Goal: Task Accomplishment & Management: Manage account settings

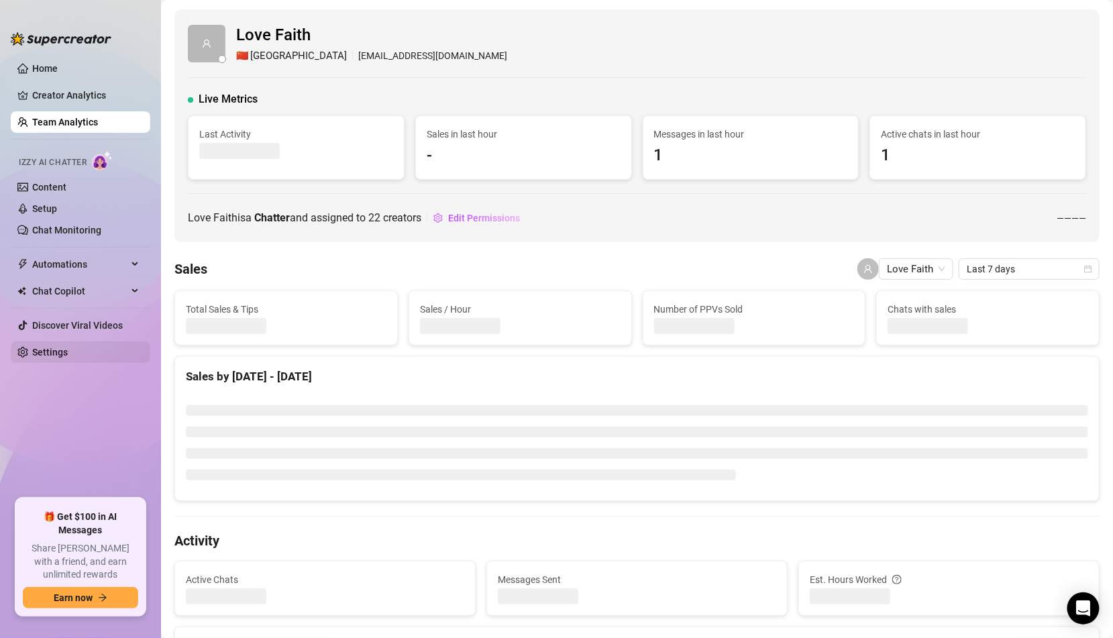
click at [68, 349] on link "Settings" at bounding box center [50, 352] width 36 height 11
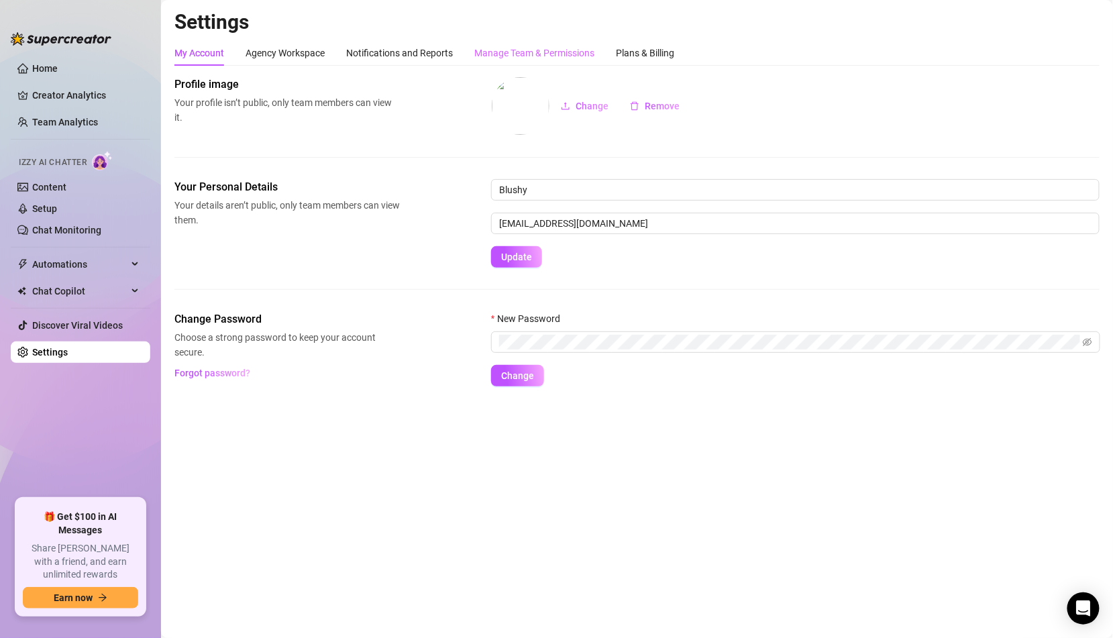
click at [508, 44] on div "Manage Team & Permissions" at bounding box center [534, 52] width 120 height 25
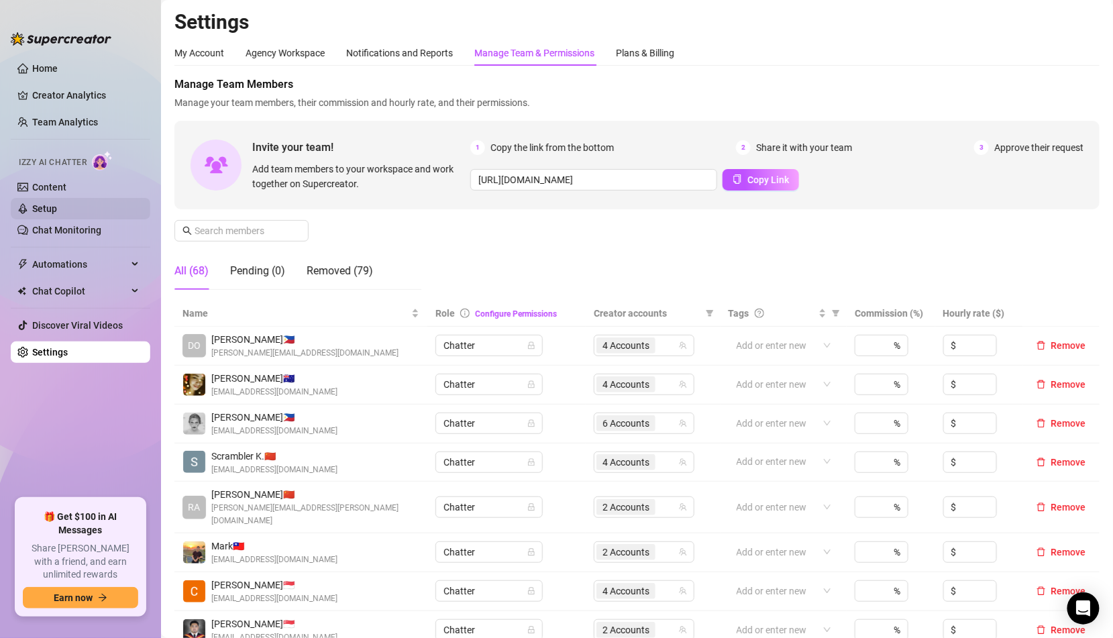
click at [57, 210] on link "Setup" at bounding box center [44, 208] width 25 height 11
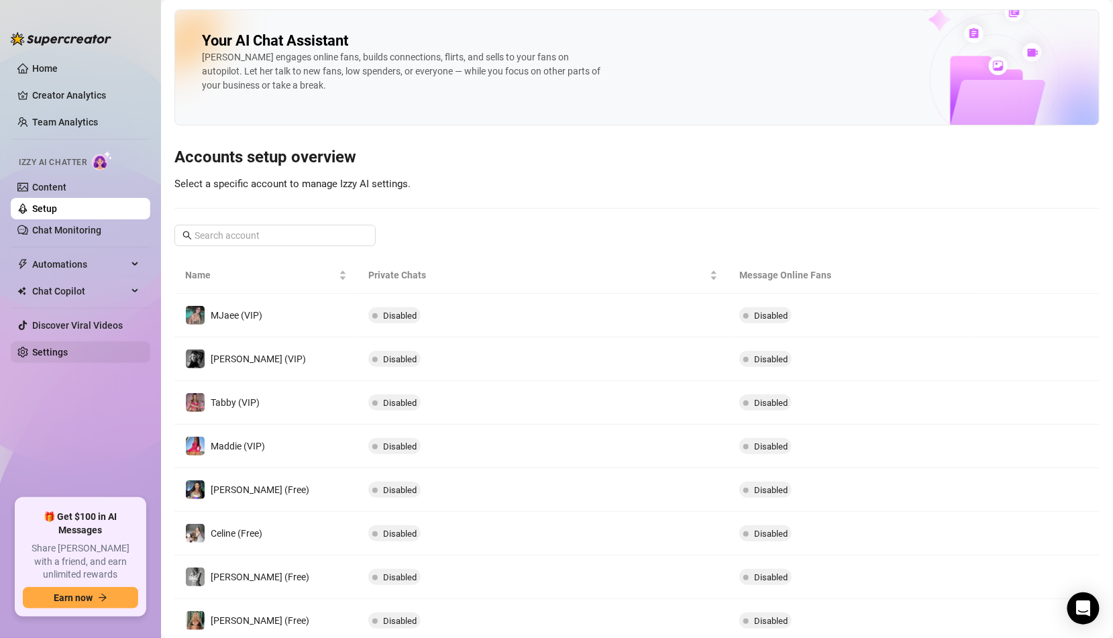
click at [68, 358] on link "Settings" at bounding box center [50, 352] width 36 height 11
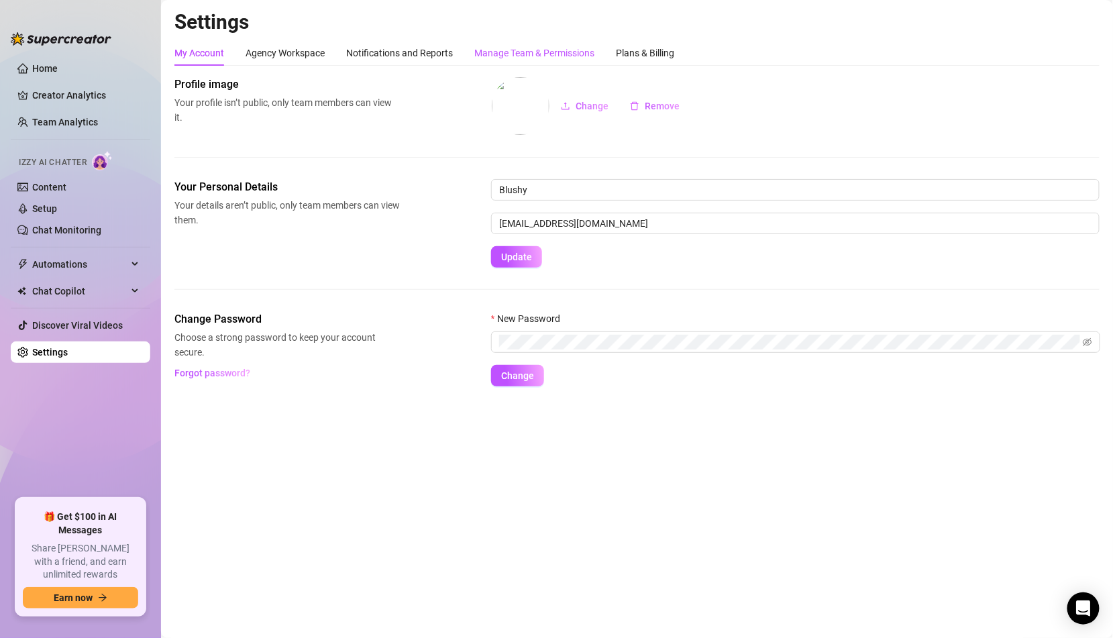
click at [499, 50] on div "Manage Team & Permissions" at bounding box center [534, 53] width 120 height 15
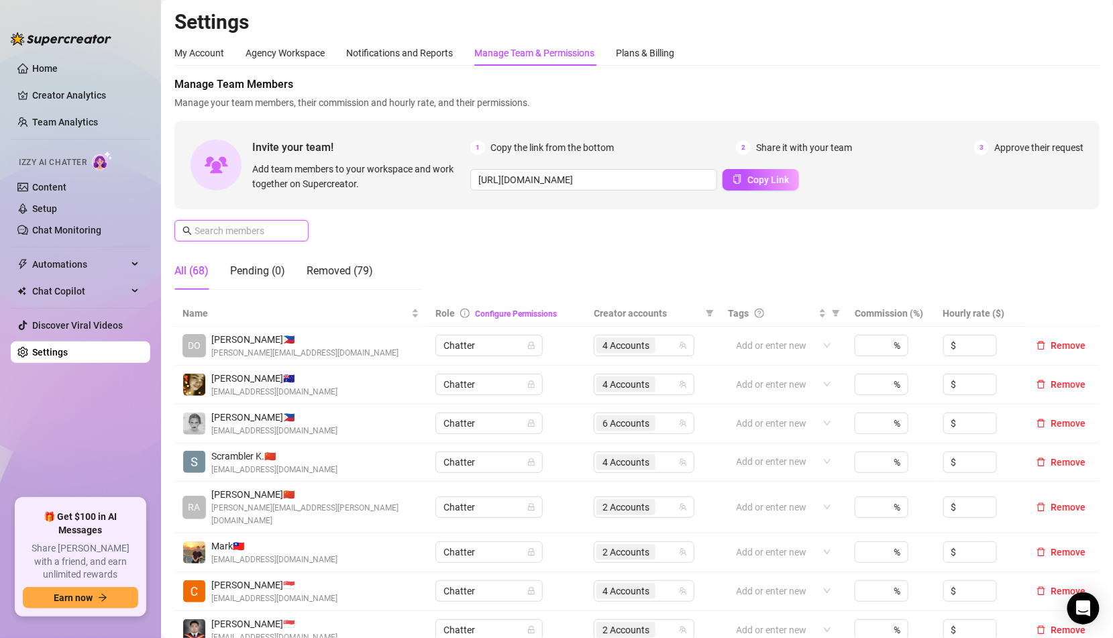
click at [289, 224] on input "text" at bounding box center [242, 230] width 95 height 15
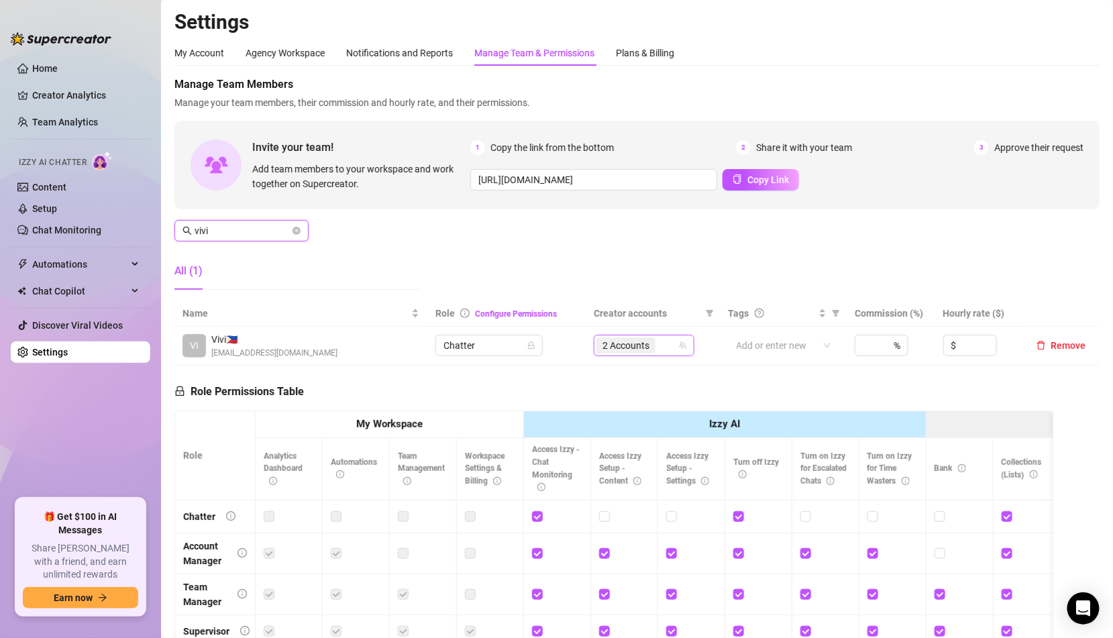
click at [608, 341] on span "2 Accounts" at bounding box center [626, 345] width 47 height 15
type input "vivi"
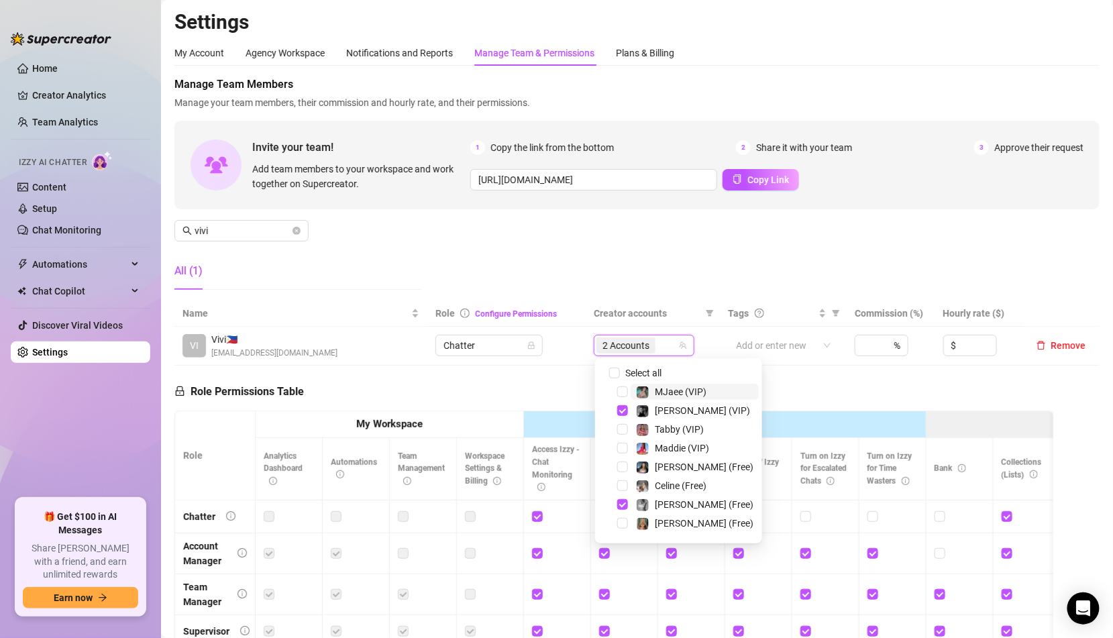
click at [624, 362] on div "126745026 Select all MJaee (VIP) Kennedy (VIP) Tabby (VIP) Maddie (VIP) Maddie …" at bounding box center [678, 450] width 167 height 185
click at [624, 375] on span "Select all" at bounding box center [643, 373] width 47 height 15
click at [620, 375] on input "Select all" at bounding box center [614, 373] width 11 height 11
click at [624, 375] on span "Select all" at bounding box center [643, 373] width 47 height 15
click at [620, 375] on input "Select all" at bounding box center [614, 373] width 11 height 11
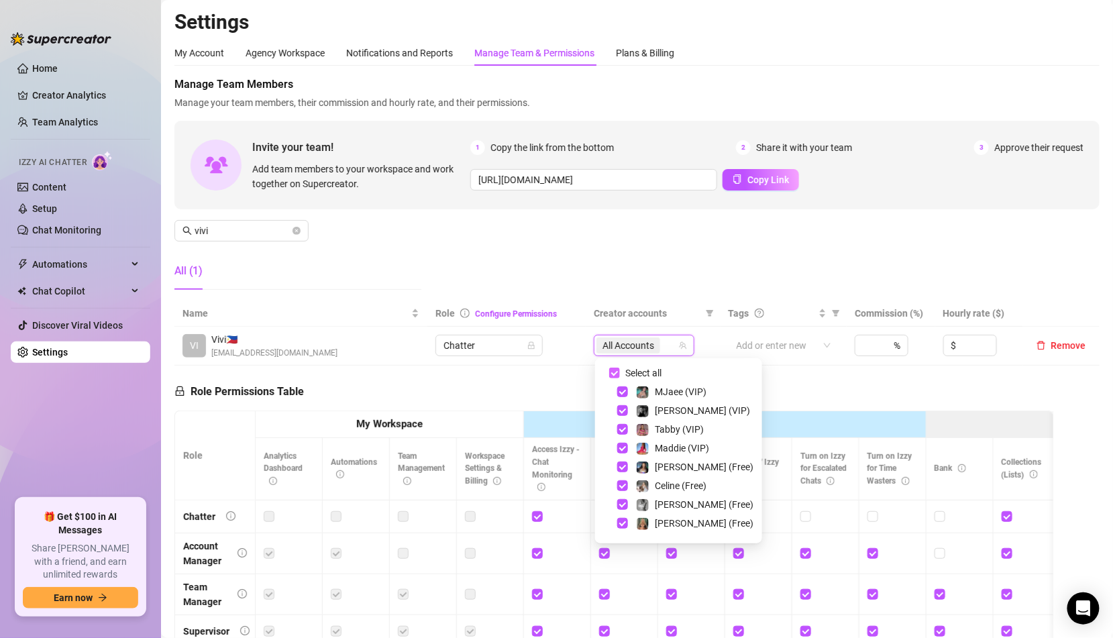
checkbox input "false"
click at [624, 352] on div at bounding box center [636, 345] width 81 height 19
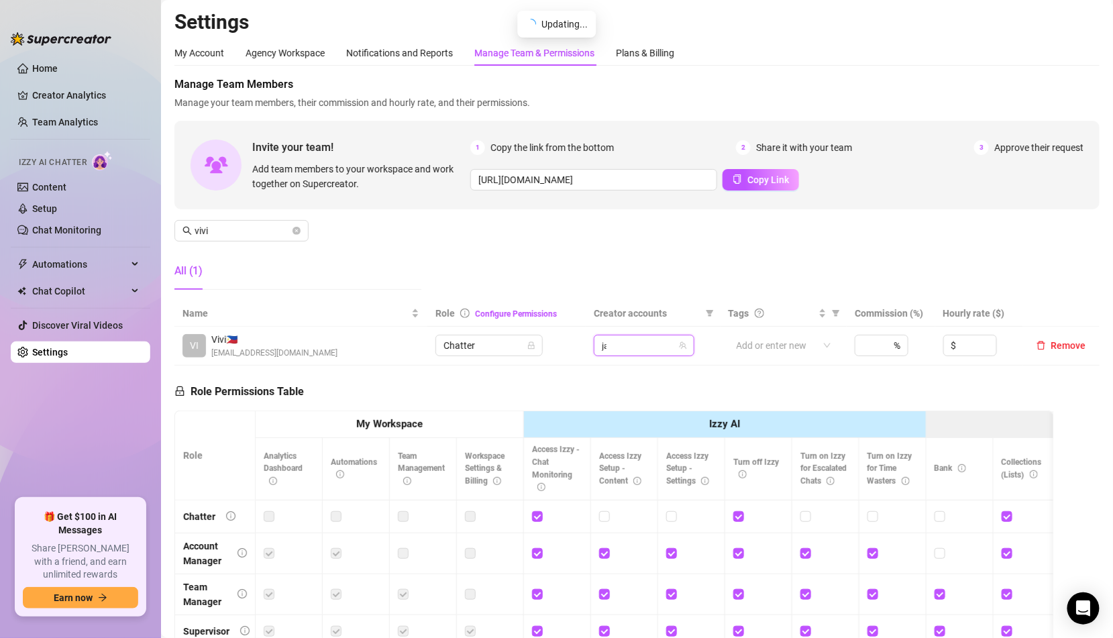
type input "jaz"
click at [645, 376] on img at bounding box center [643, 374] width 12 height 12
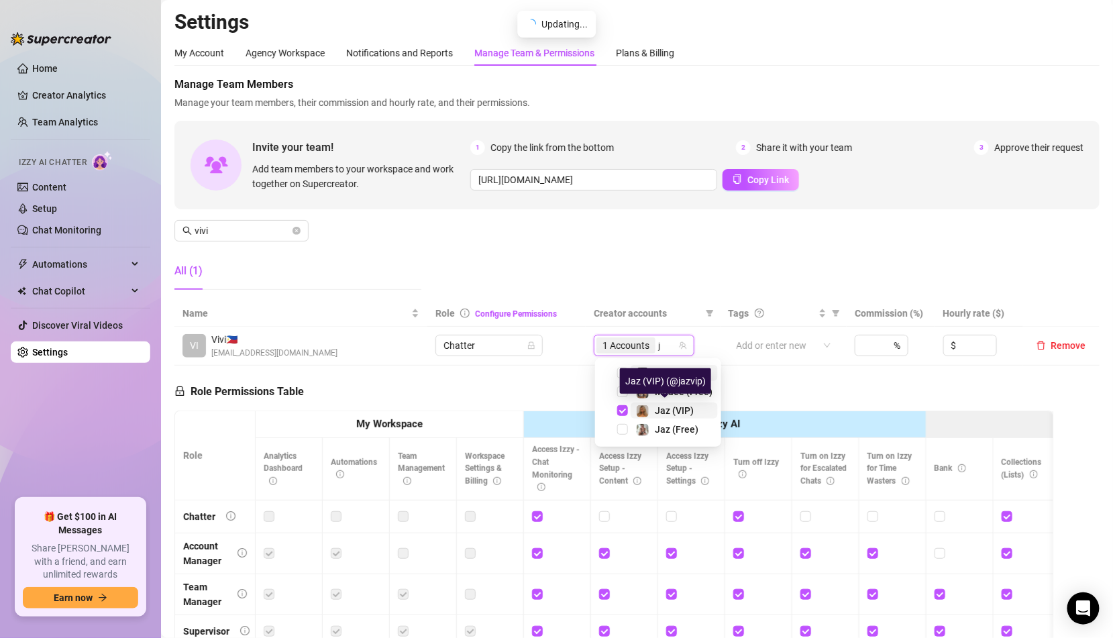
type input "ja"
click at [644, 429] on img at bounding box center [643, 430] width 12 height 12
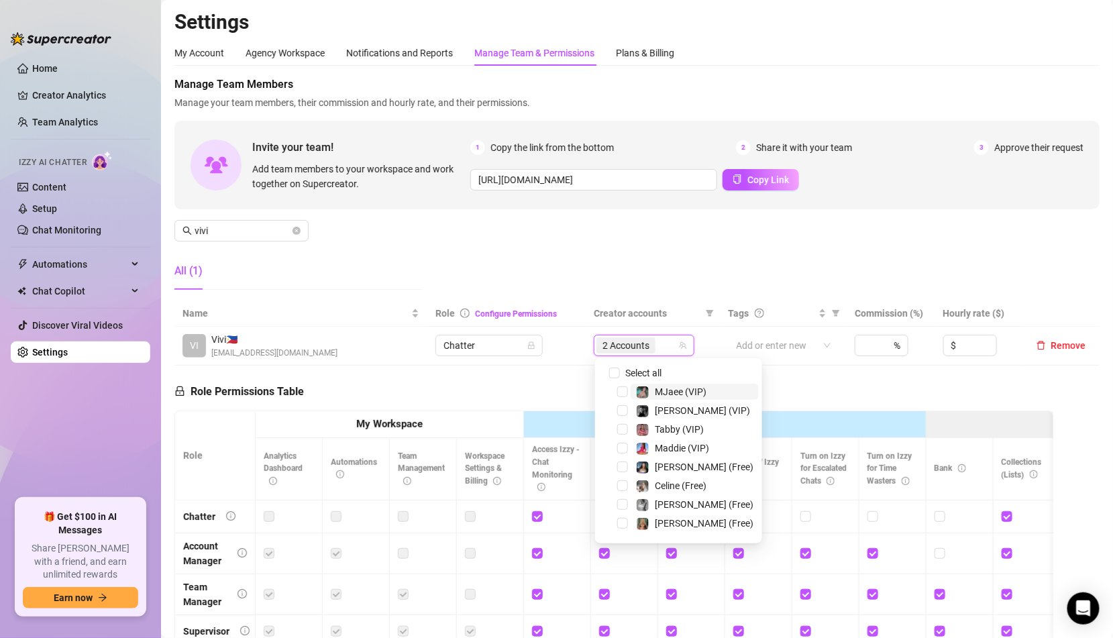
click at [609, 266] on div "Manage Team Members Manage your team members, their commission and hourly rate,…" at bounding box center [636, 188] width 925 height 224
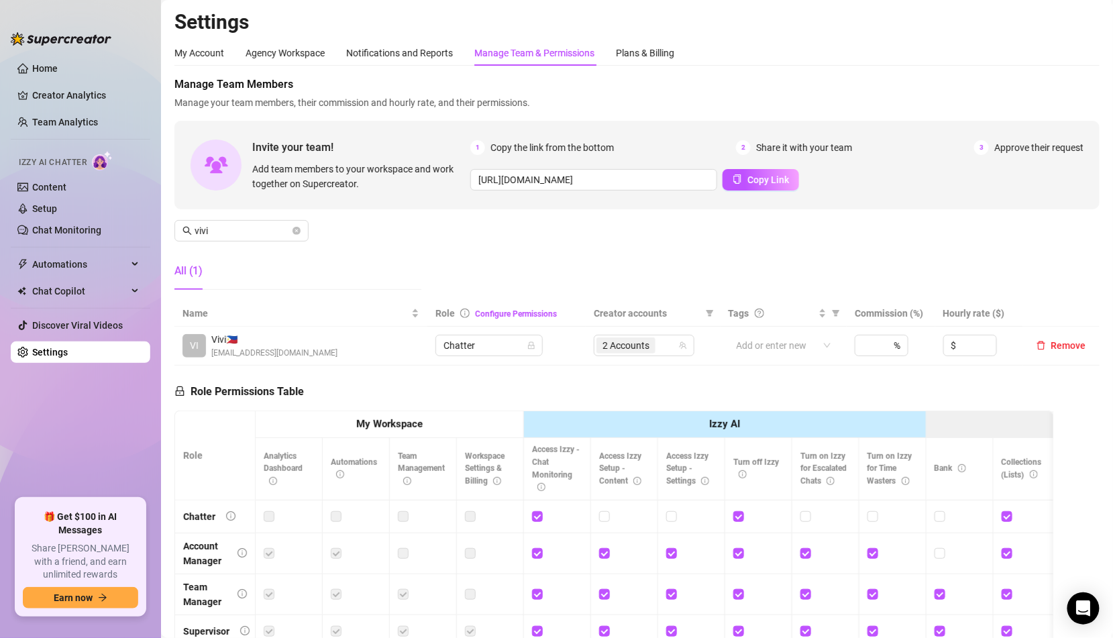
click at [609, 266] on div "Manage Team Members Manage your team members, their commission and hourly rate,…" at bounding box center [636, 188] width 925 height 224
click at [280, 225] on input "vivi" at bounding box center [242, 230] width 95 height 15
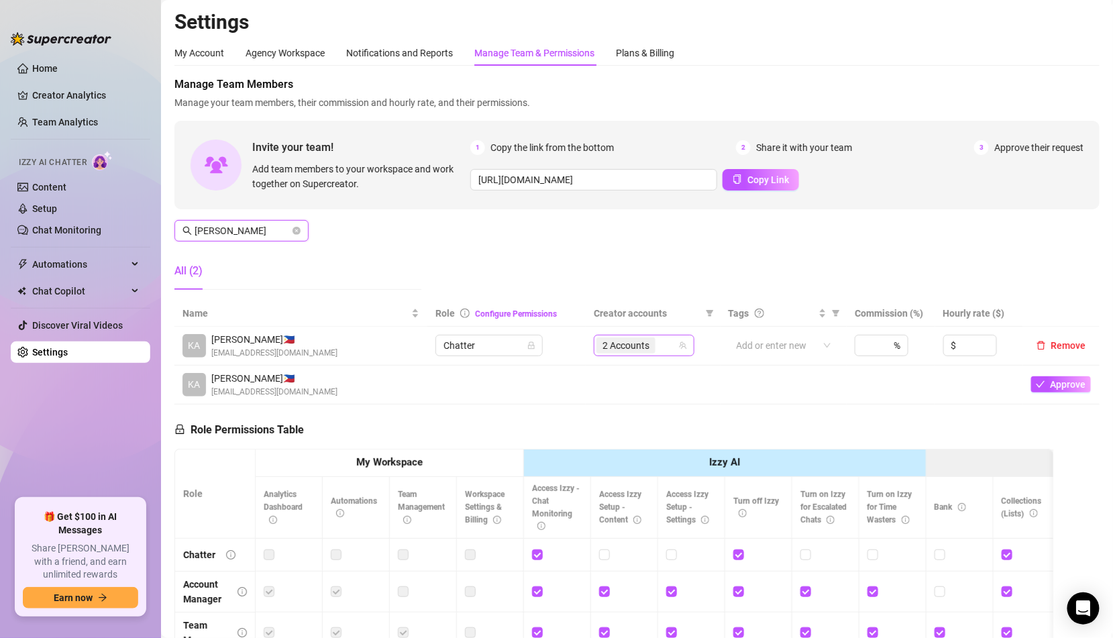
click at [647, 351] on span "2 Accounts" at bounding box center [626, 345] width 47 height 15
type input "kay"
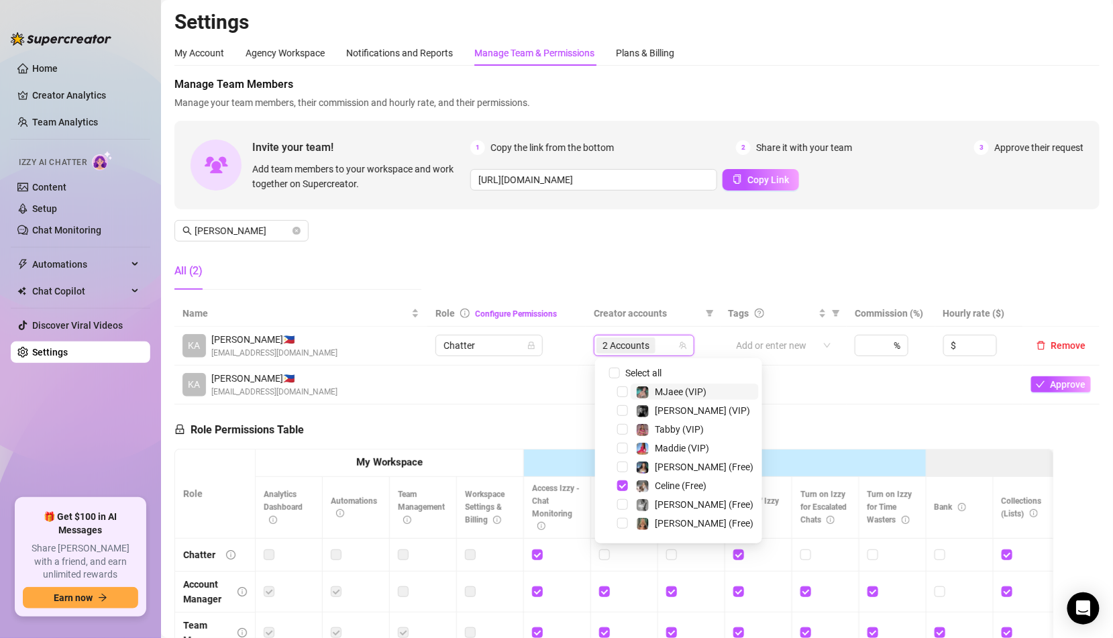
click at [631, 356] on td "2 Accounts" at bounding box center [653, 346] width 135 height 39
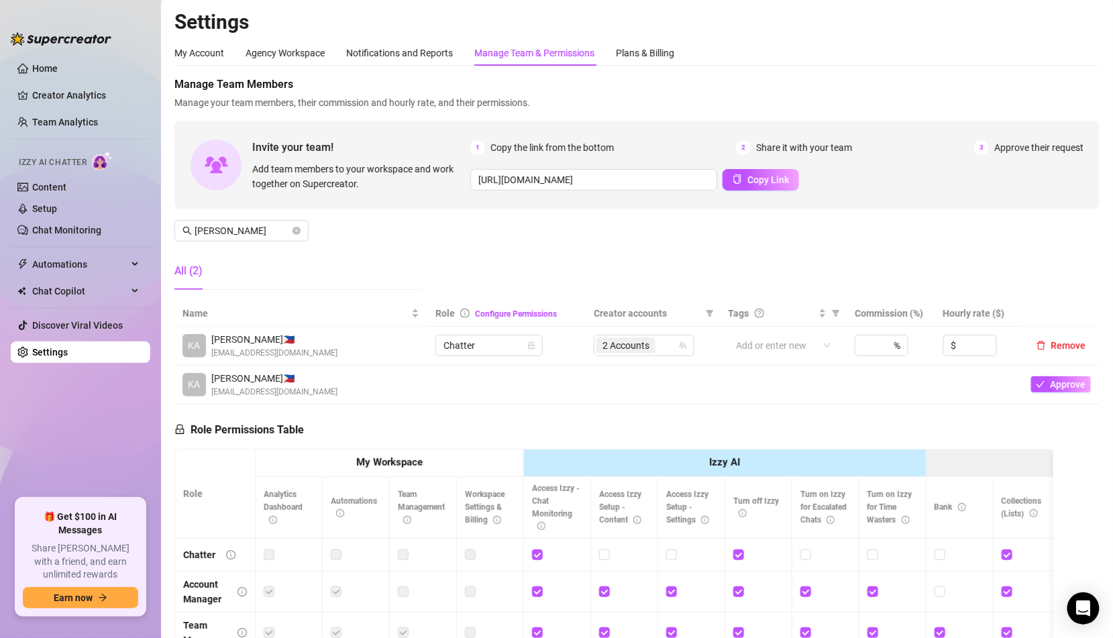
click at [631, 356] on td "2 Accounts" at bounding box center [653, 346] width 135 height 39
click at [631, 348] on span "2 Accounts" at bounding box center [626, 345] width 47 height 15
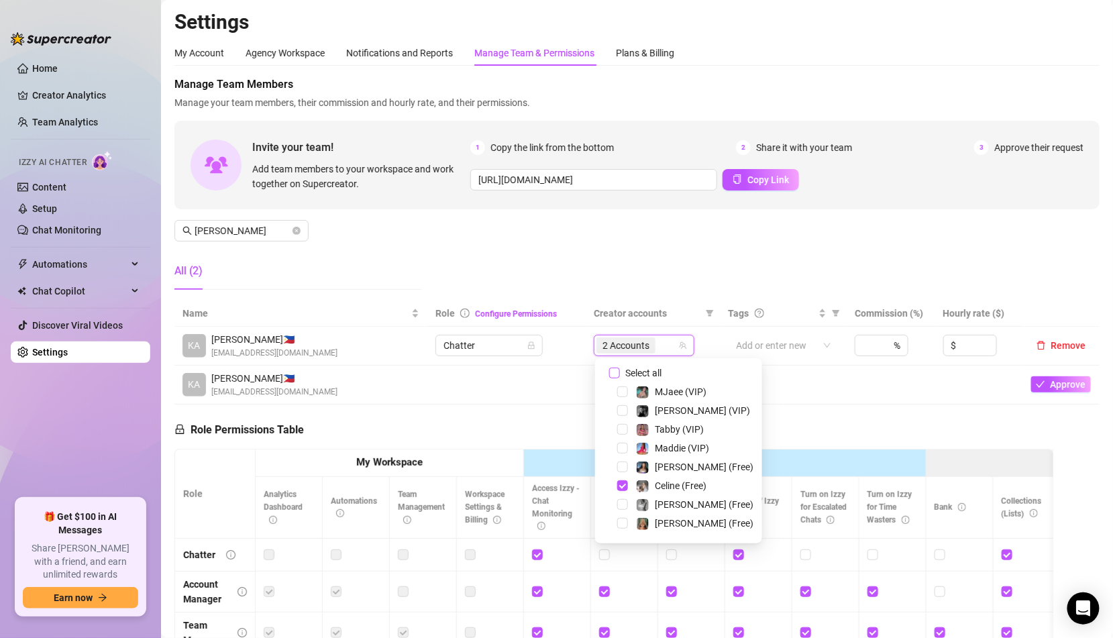
click at [629, 367] on span "Select all" at bounding box center [643, 373] width 47 height 15
click at [620, 368] on input "Select all" at bounding box center [614, 373] width 11 height 11
click at [629, 367] on span "Select all" at bounding box center [643, 373] width 47 height 15
click at [620, 368] on input "Select all" at bounding box center [614, 373] width 11 height 11
checkbox input "false"
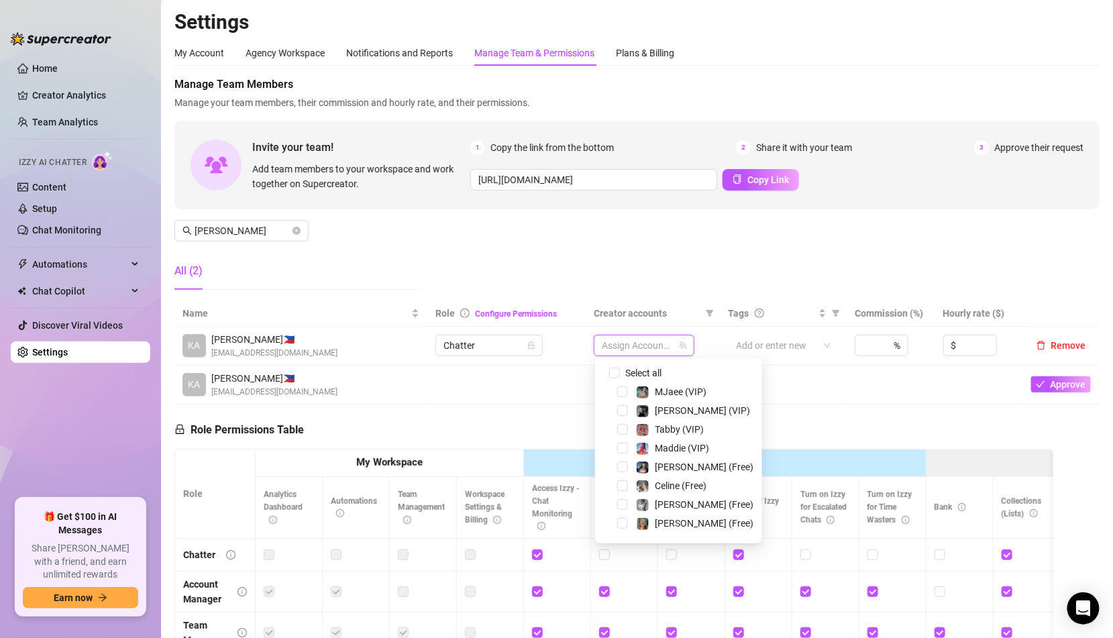
click at [629, 348] on div at bounding box center [636, 345] width 81 height 19
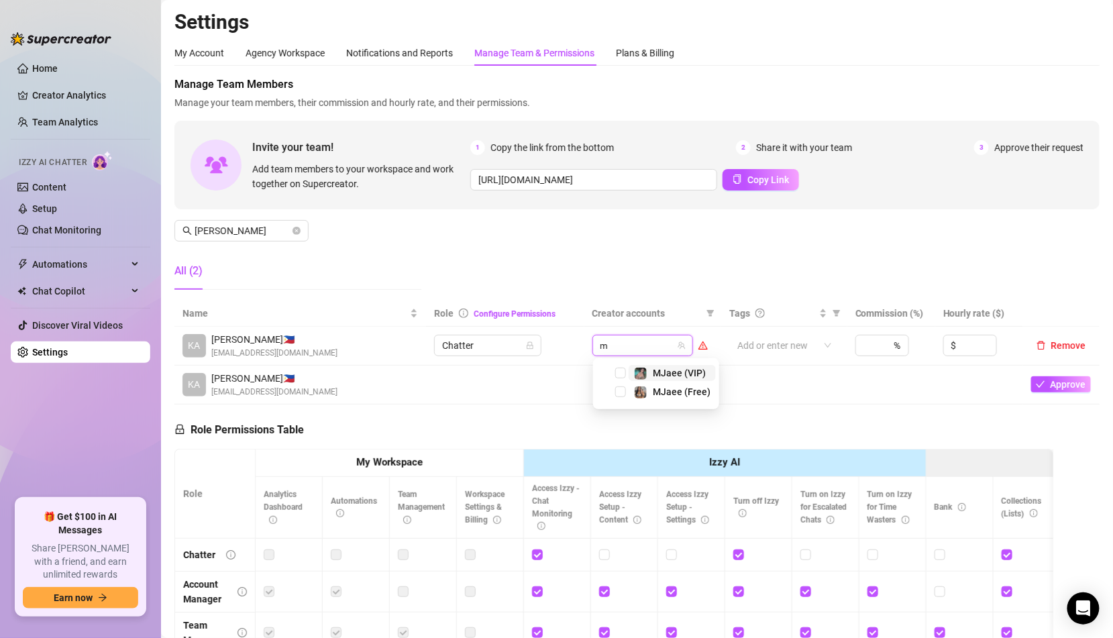
type input "mj"
click at [649, 368] on div "MJaee (VIP)" at bounding box center [670, 373] width 72 height 16
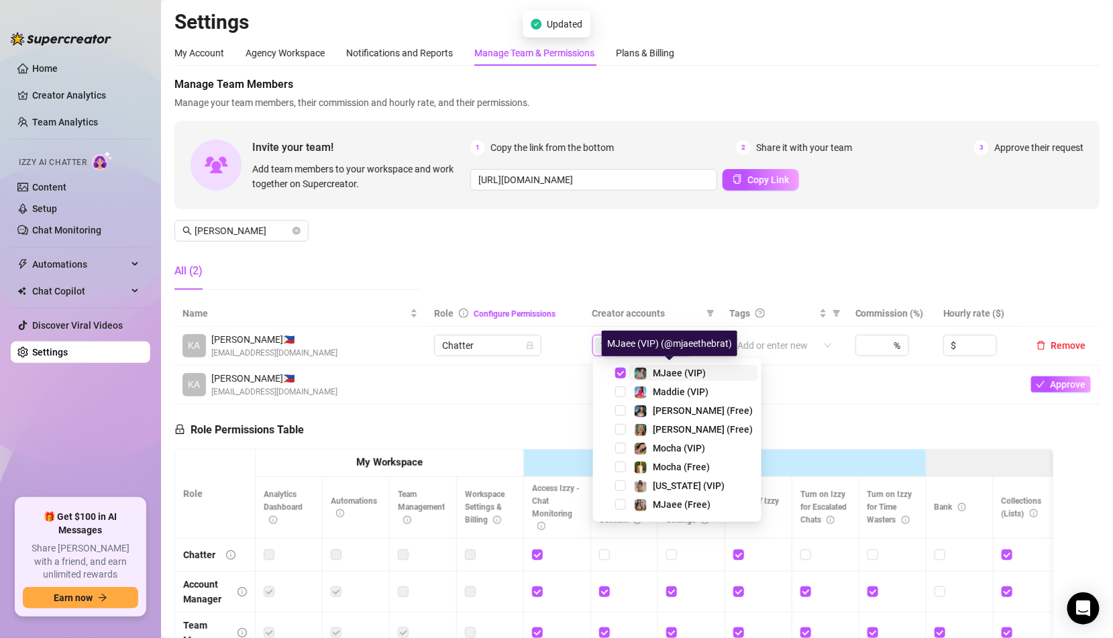
type input "mj"
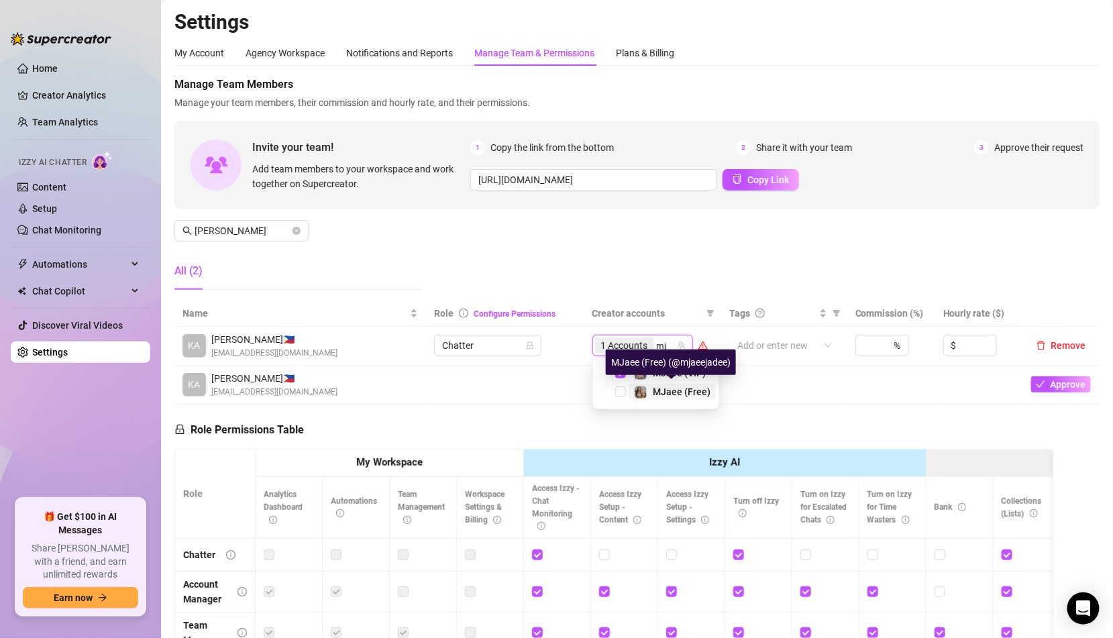
click at [648, 390] on div "MJaee (Free)" at bounding box center [672, 392] width 76 height 16
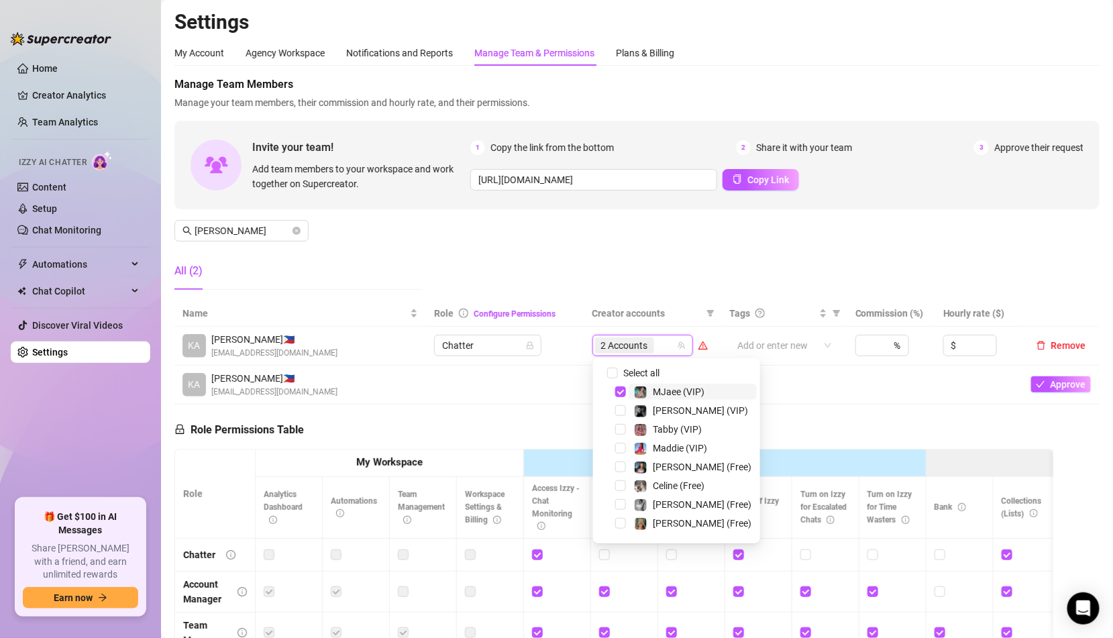
click at [611, 276] on div "Manage Team Members Manage your team members, their commission and hourly rate,…" at bounding box center [636, 188] width 925 height 224
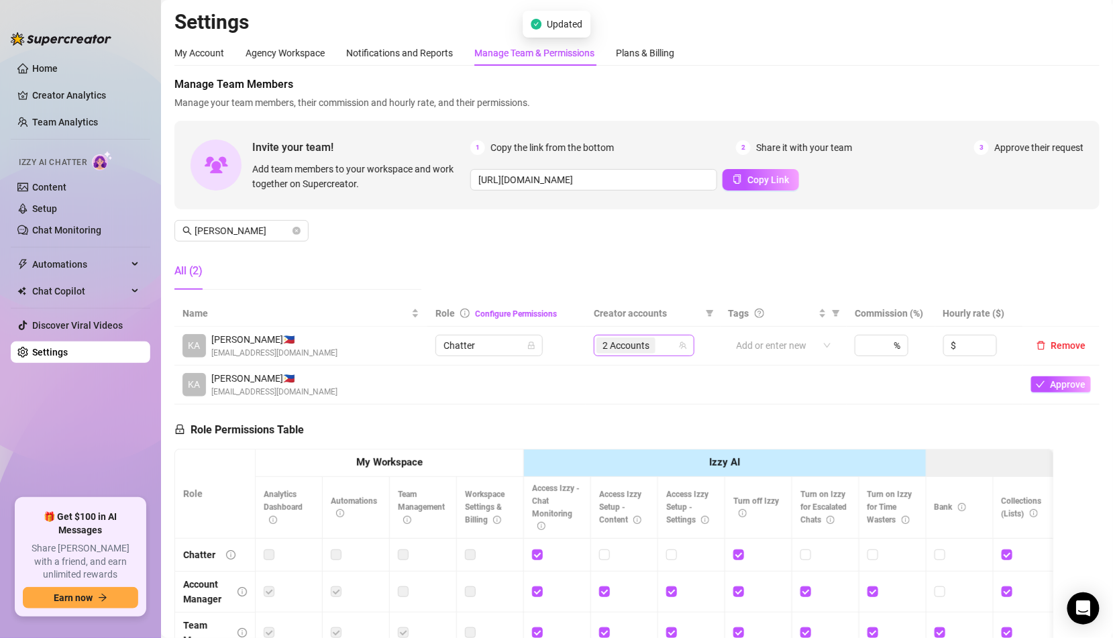
click at [653, 344] on span "2 Accounts" at bounding box center [625, 345] width 59 height 16
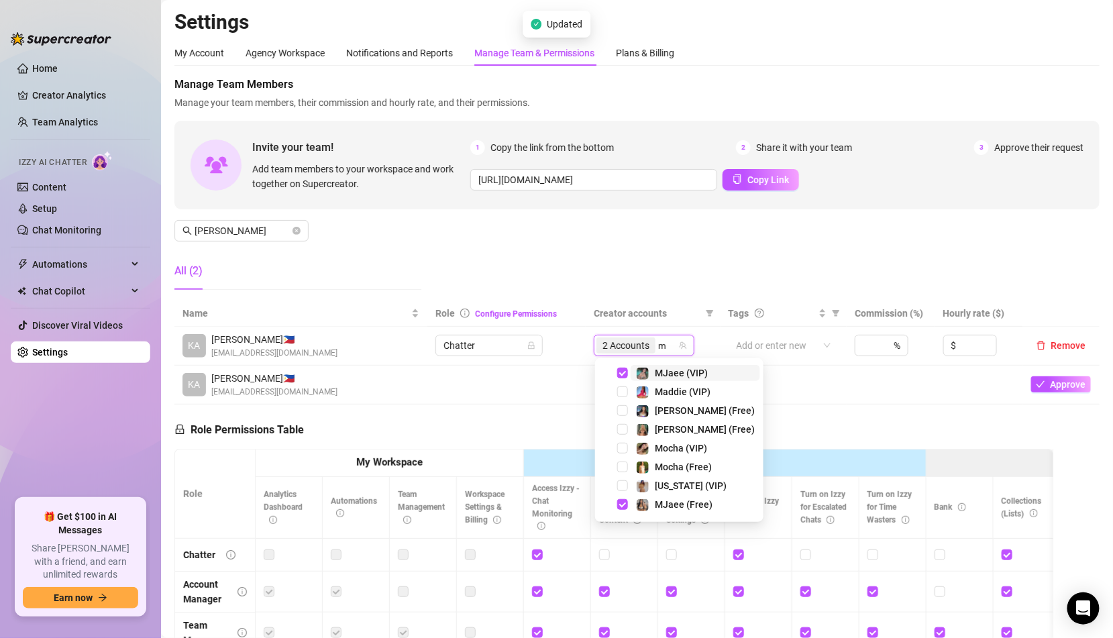
type input "mj"
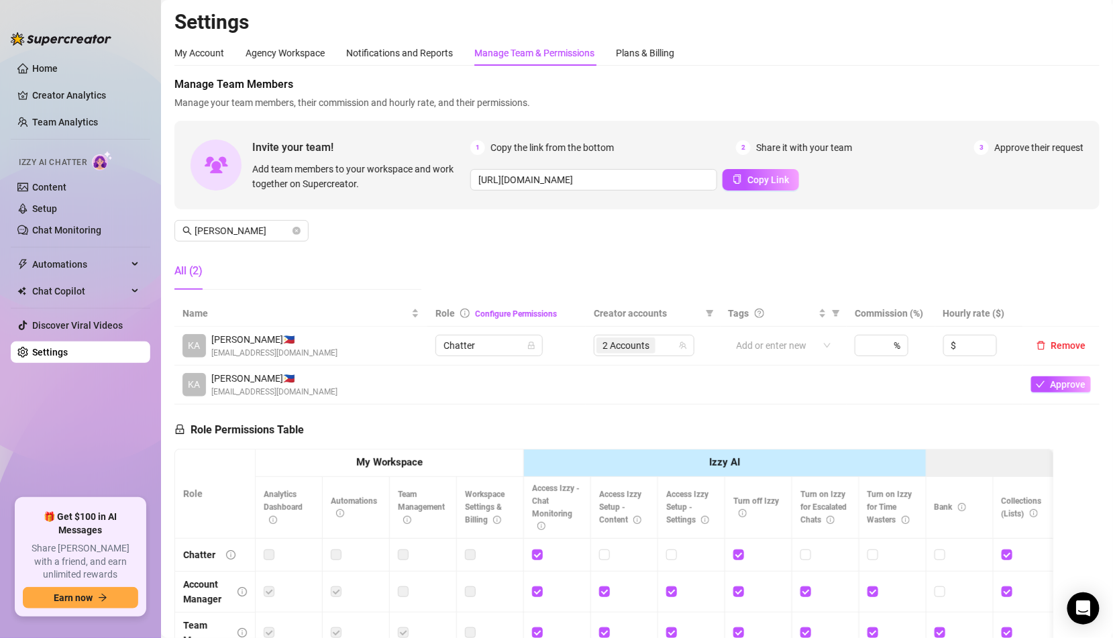
click at [571, 248] on div "Manage Team Members Manage your team members, their commission and hourly rate,…" at bounding box center [636, 188] width 925 height 224
click at [268, 233] on input "kay" at bounding box center [242, 230] width 95 height 15
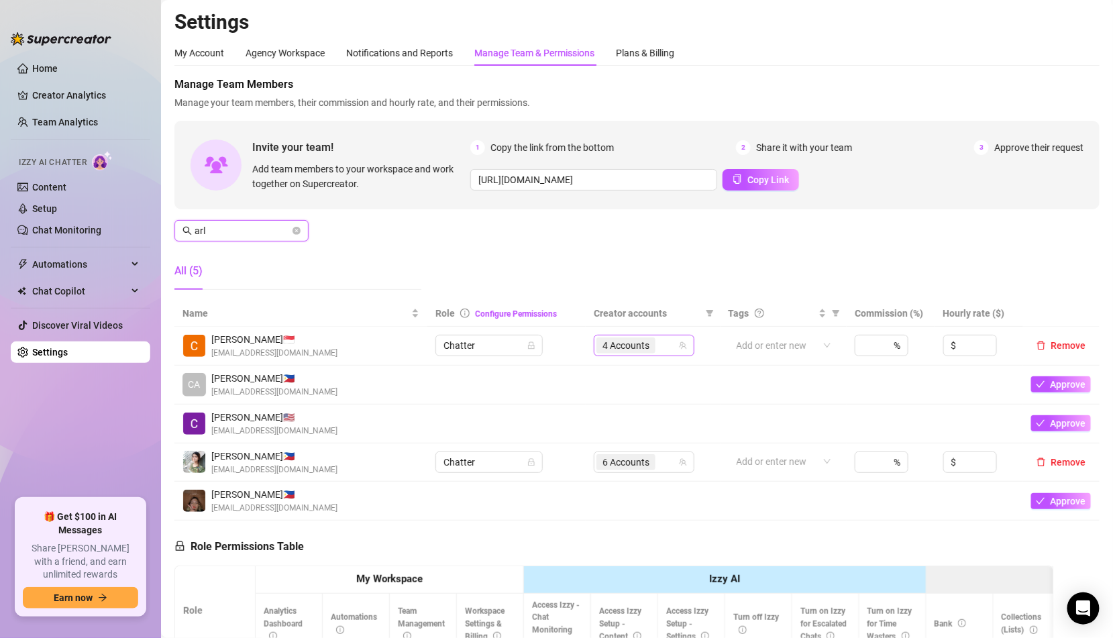
click at [639, 343] on span "4 Accounts" at bounding box center [626, 345] width 47 height 15
type input "arl"
click at [674, 347] on div "4 Accounts" at bounding box center [636, 345] width 81 height 19
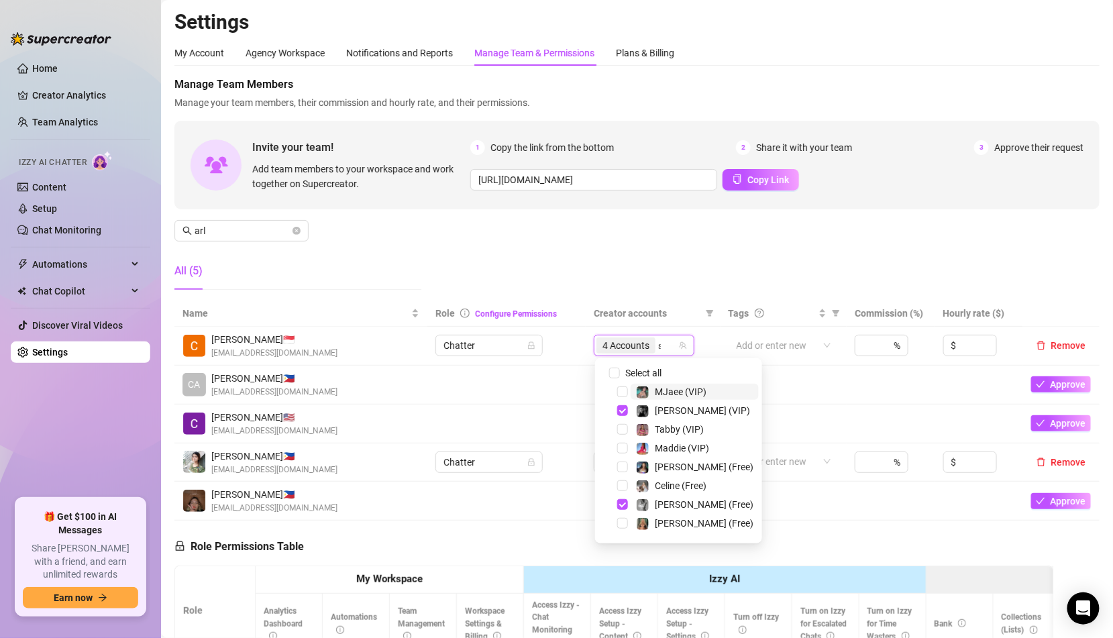
type input "si"
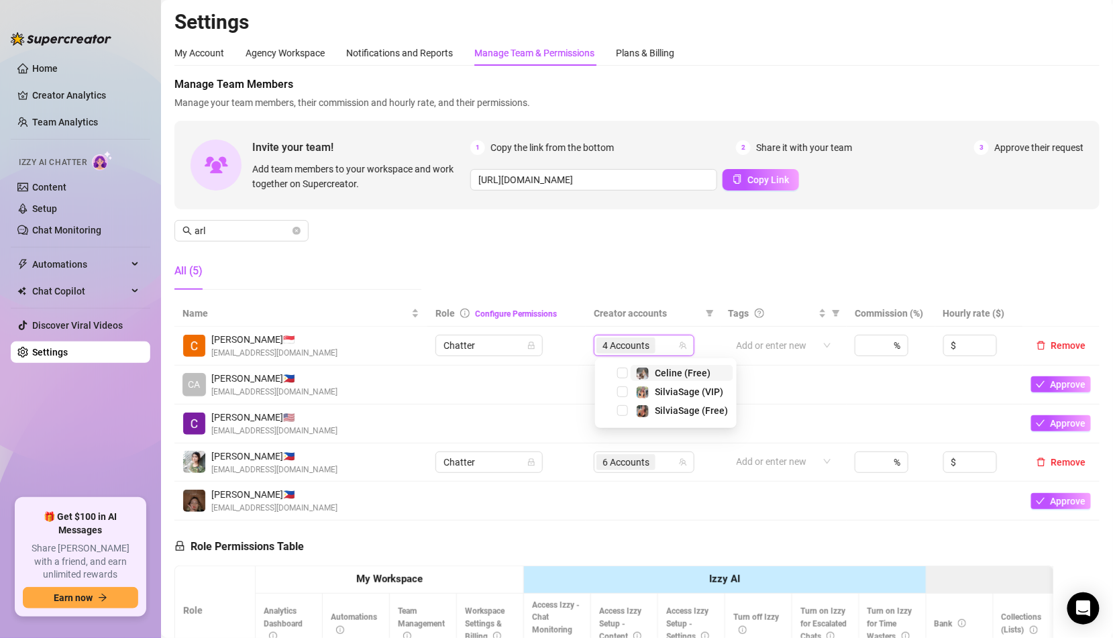
click at [668, 347] on div "4 Accounts si" at bounding box center [636, 345] width 81 height 19
click at [658, 463] on div "6 Accounts" at bounding box center [627, 462] width 62 height 19
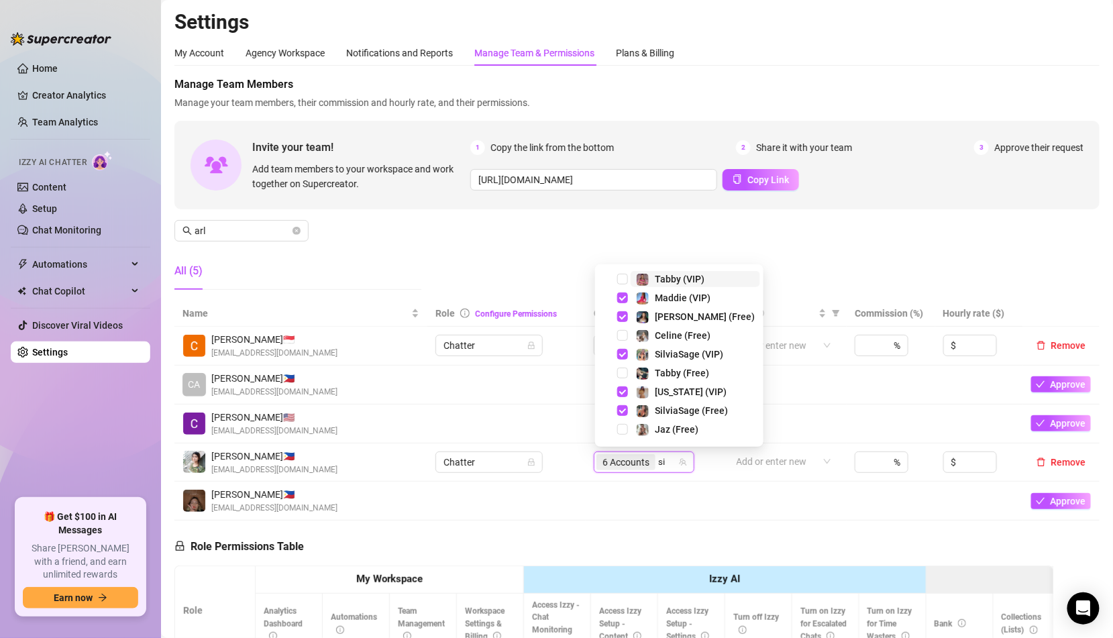
type input "sil"
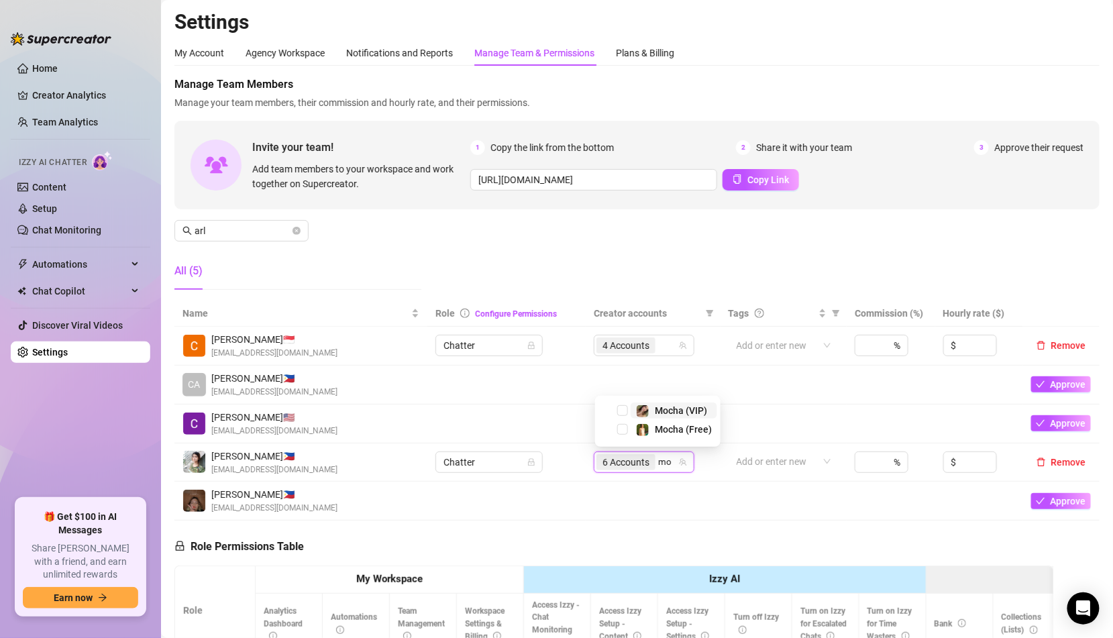
type input "mo"
click at [679, 455] on div "6 Accounts" at bounding box center [644, 462] width 101 height 21
type input "tab"
click at [668, 463] on input "tab" at bounding box center [666, 462] width 16 height 16
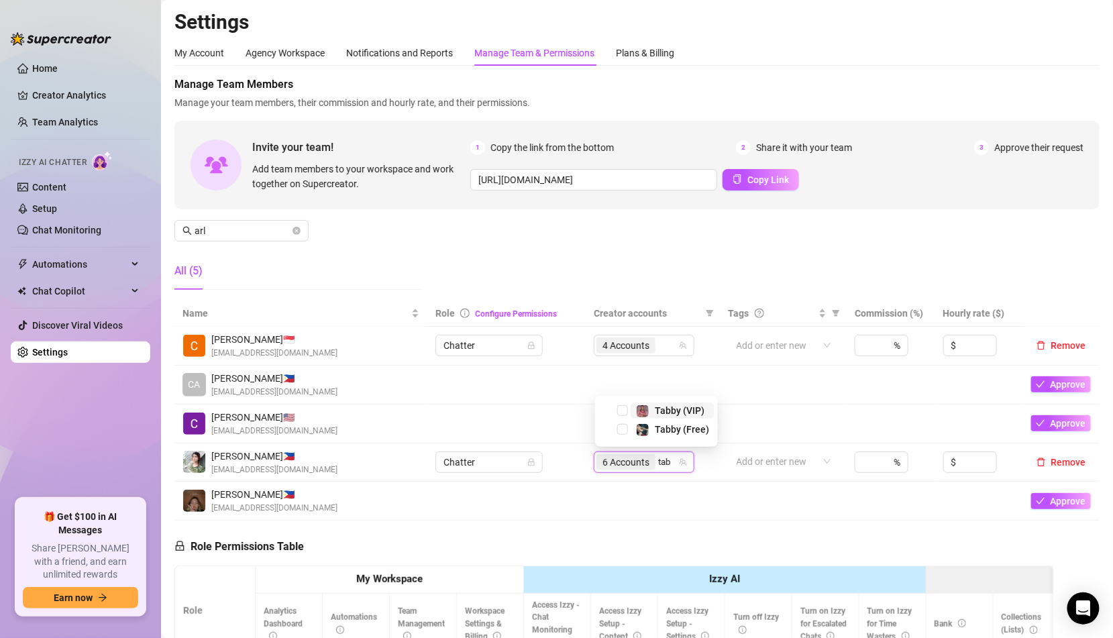
click at [668, 463] on input "tab" at bounding box center [666, 462] width 16 height 16
click at [677, 478] on td "6 Accounts tab" at bounding box center [653, 463] width 135 height 39
click at [677, 463] on div "6 Accounts" at bounding box center [636, 462] width 81 height 19
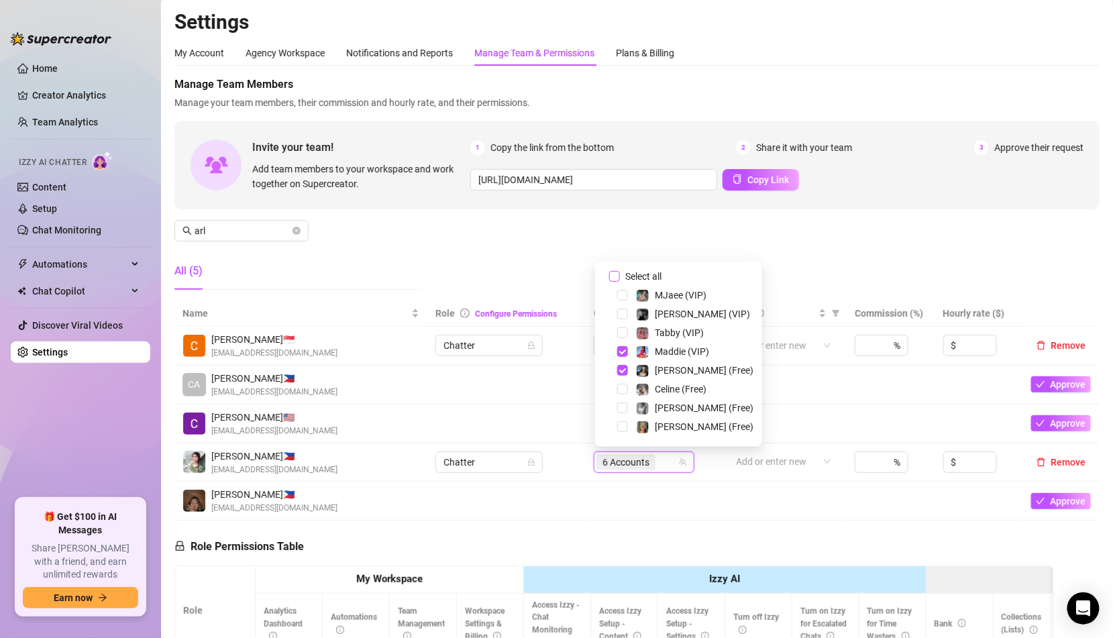
click at [635, 271] on span "Select all" at bounding box center [643, 276] width 47 height 15
click at [620, 271] on input "Select all" at bounding box center [614, 276] width 11 height 11
click at [635, 271] on span "Select all" at bounding box center [643, 276] width 47 height 15
click at [620, 271] on input "Select all" at bounding box center [614, 276] width 11 height 11
checkbox input "false"
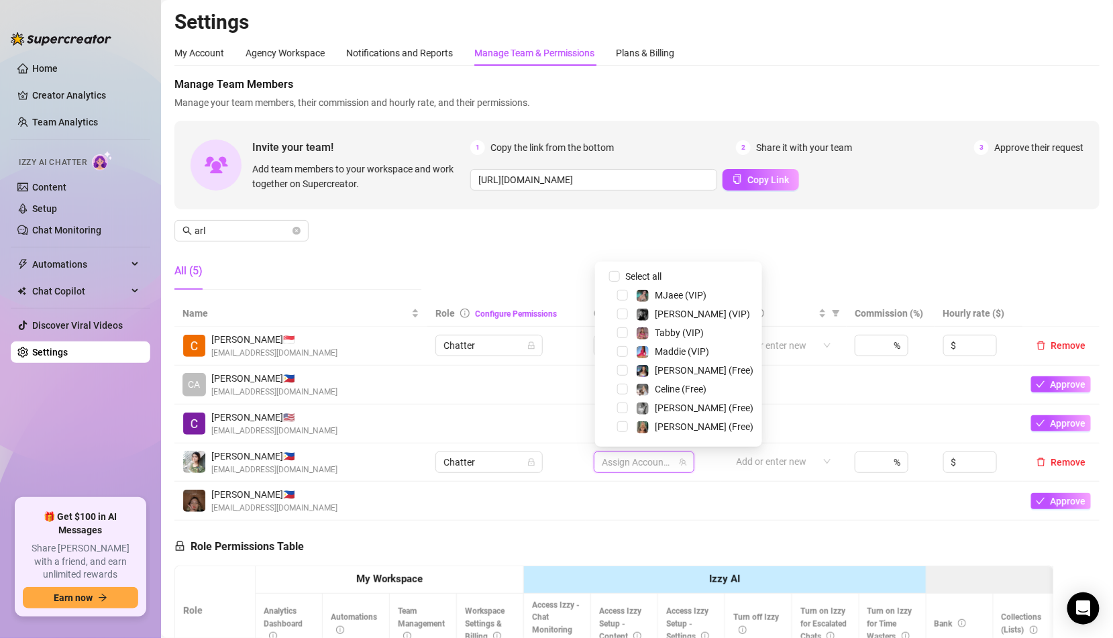
click at [657, 460] on div at bounding box center [636, 462] width 81 height 19
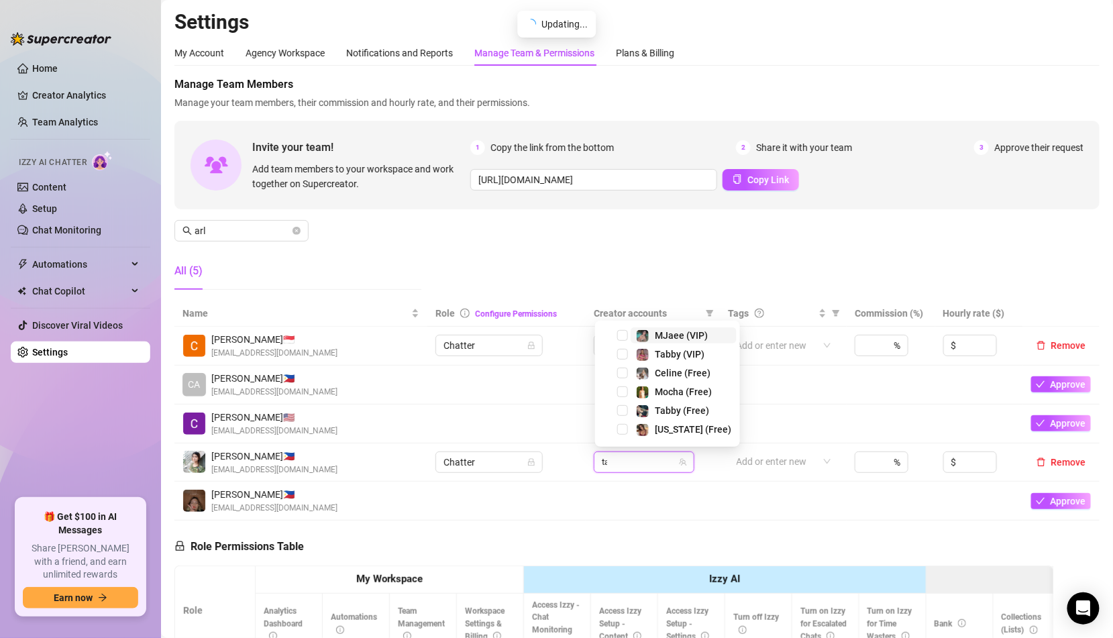
type input "tab"
click at [664, 415] on span "Tabby (VIP)" at bounding box center [680, 410] width 50 height 11
type input "ta"
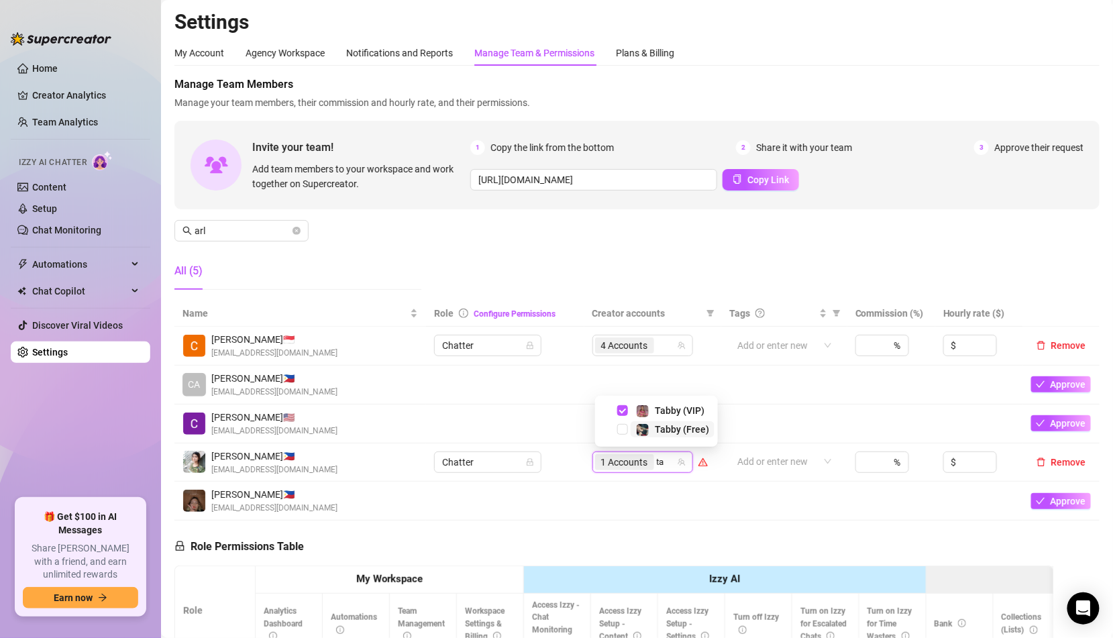
click at [658, 427] on span "Tabby (Free)" at bounding box center [682, 429] width 54 height 11
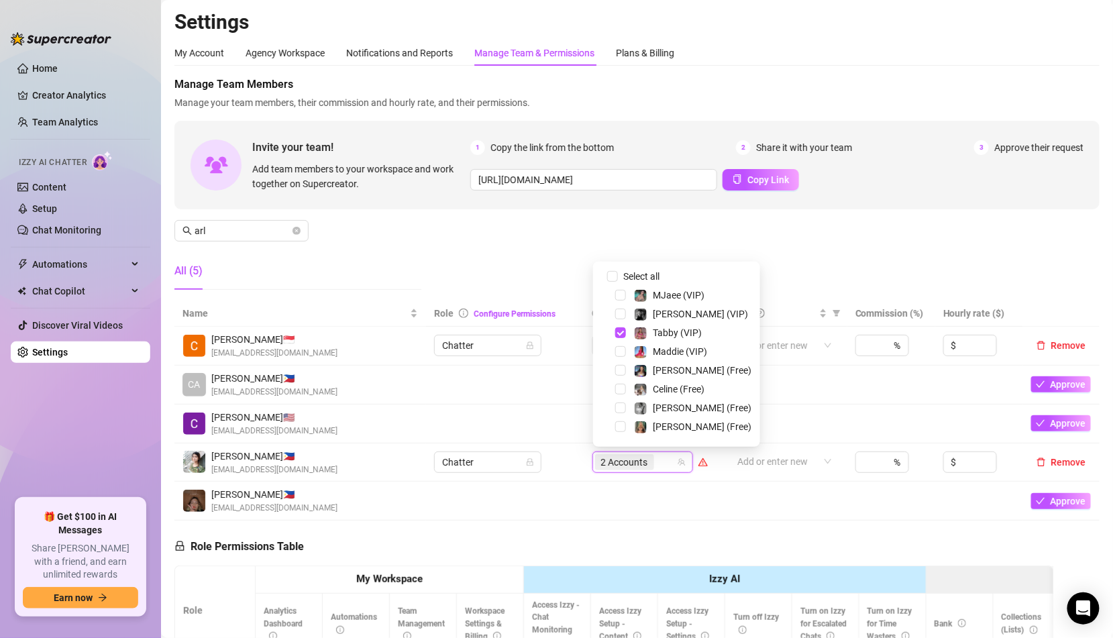
click at [667, 469] on div "2 Accounts" at bounding box center [635, 462] width 81 height 19
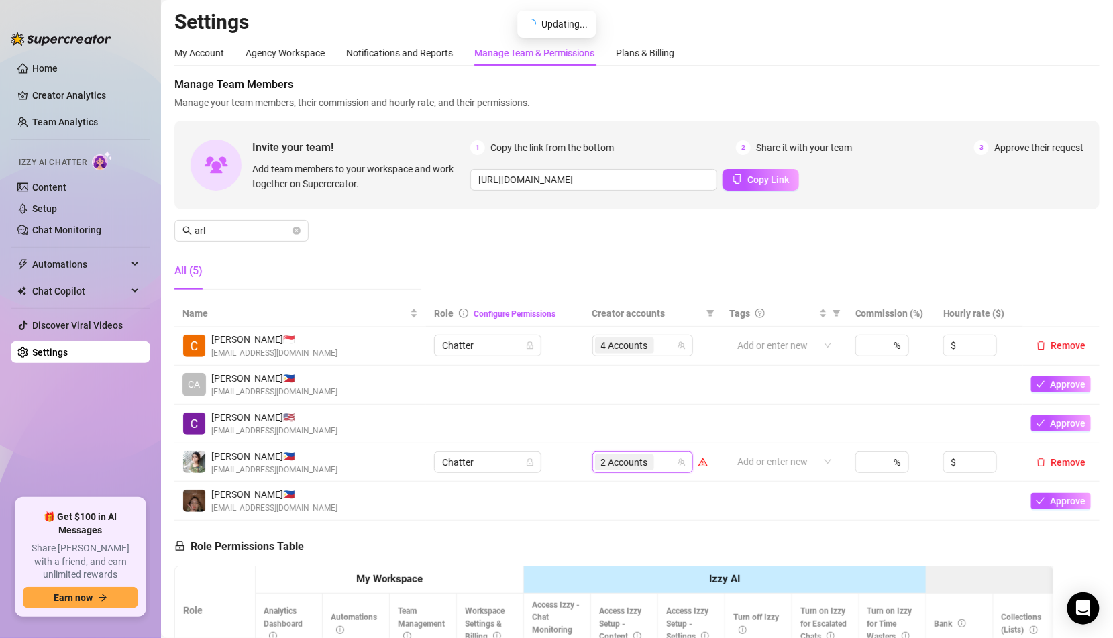
click at [667, 468] on div "2 Accounts" at bounding box center [635, 462] width 81 height 19
click at [644, 460] on span "2 Accounts" at bounding box center [626, 462] width 47 height 15
type input "sil"
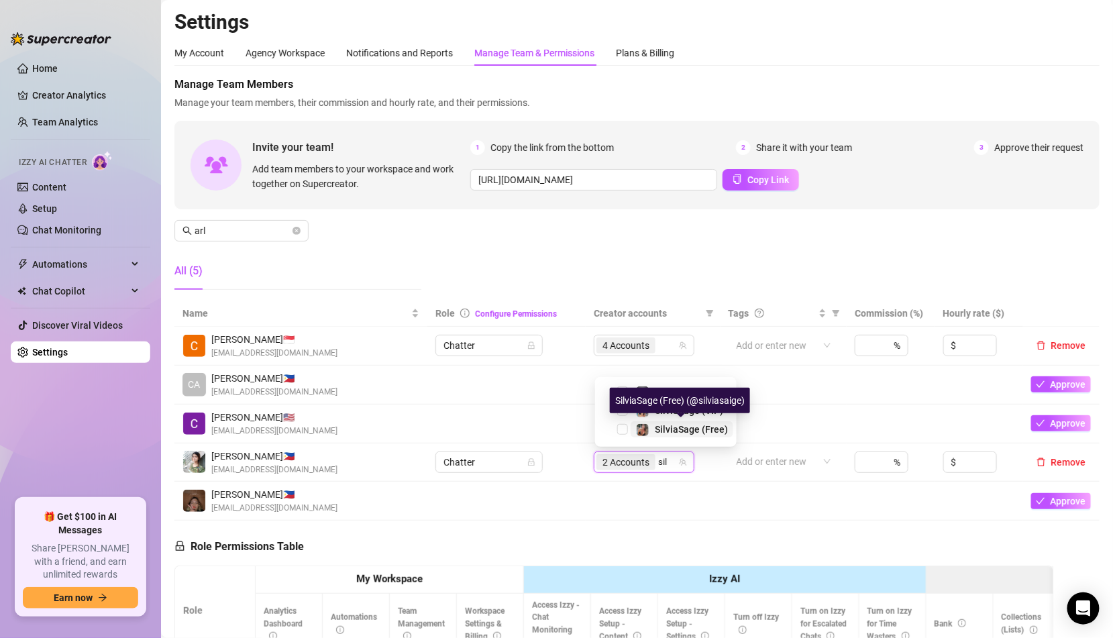
click at [656, 429] on span "SilviaSage (Free)" at bounding box center [691, 429] width 73 height 11
type input "silv"
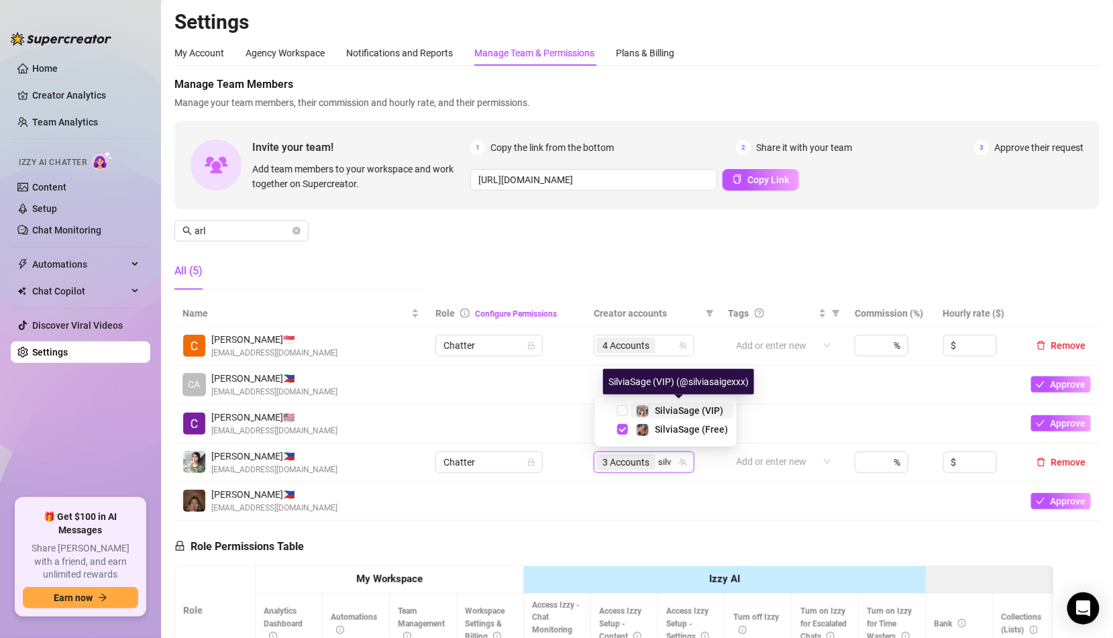
click at [659, 415] on span "SilviaSage (VIP)" at bounding box center [689, 410] width 68 height 11
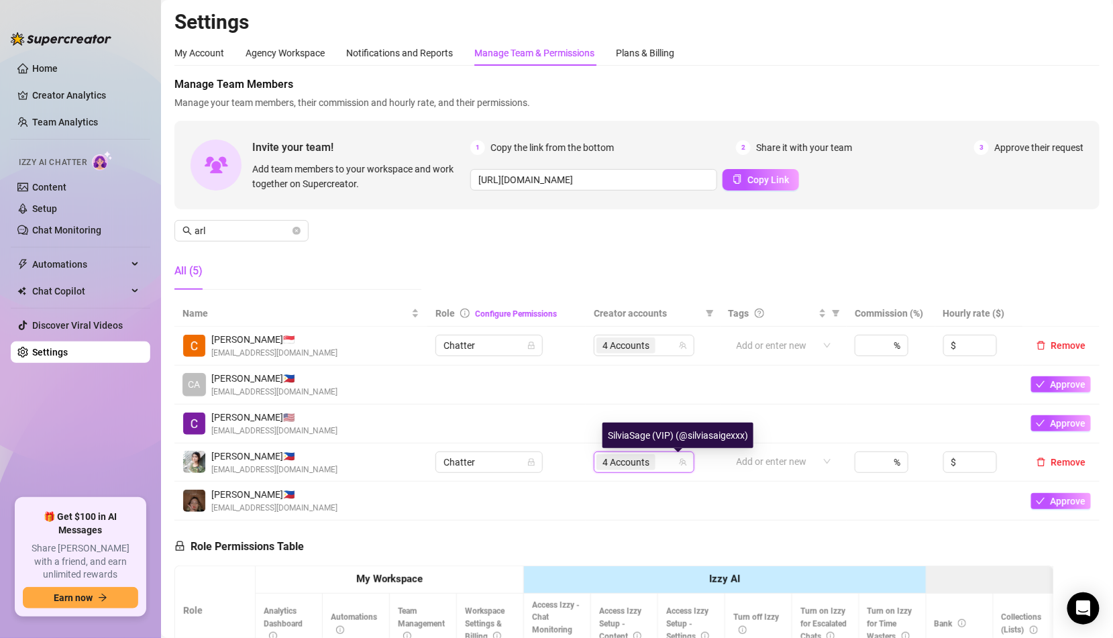
click at [660, 497] on td at bounding box center [653, 501] width 135 height 39
click at [269, 227] on input "arl" at bounding box center [242, 230] width 95 height 15
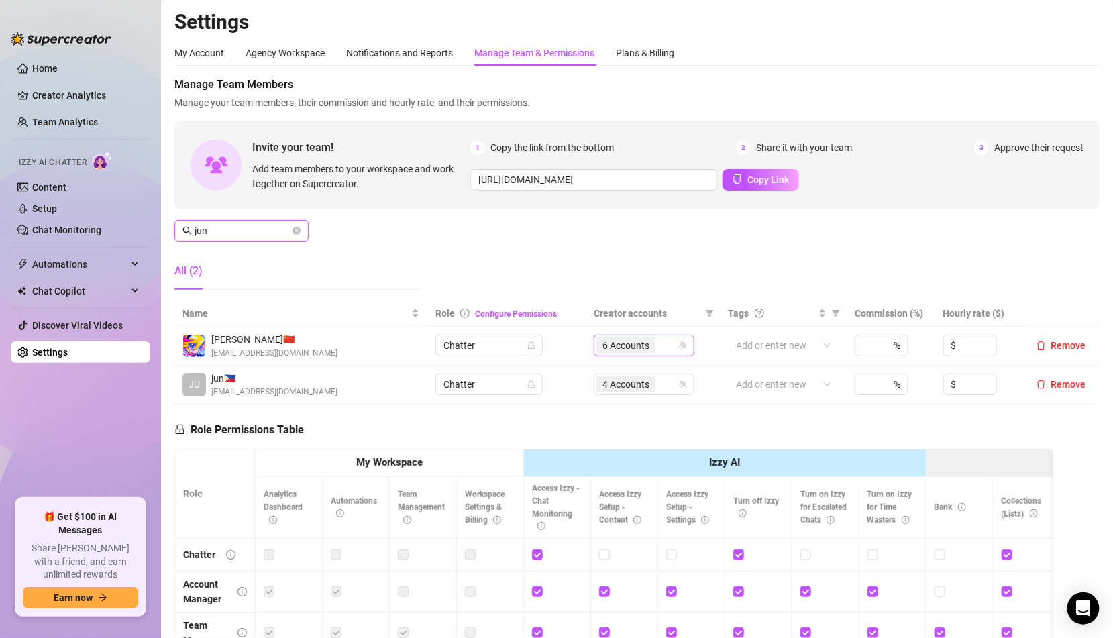
click at [635, 344] on span "6 Accounts" at bounding box center [626, 345] width 47 height 15
type input "jun"
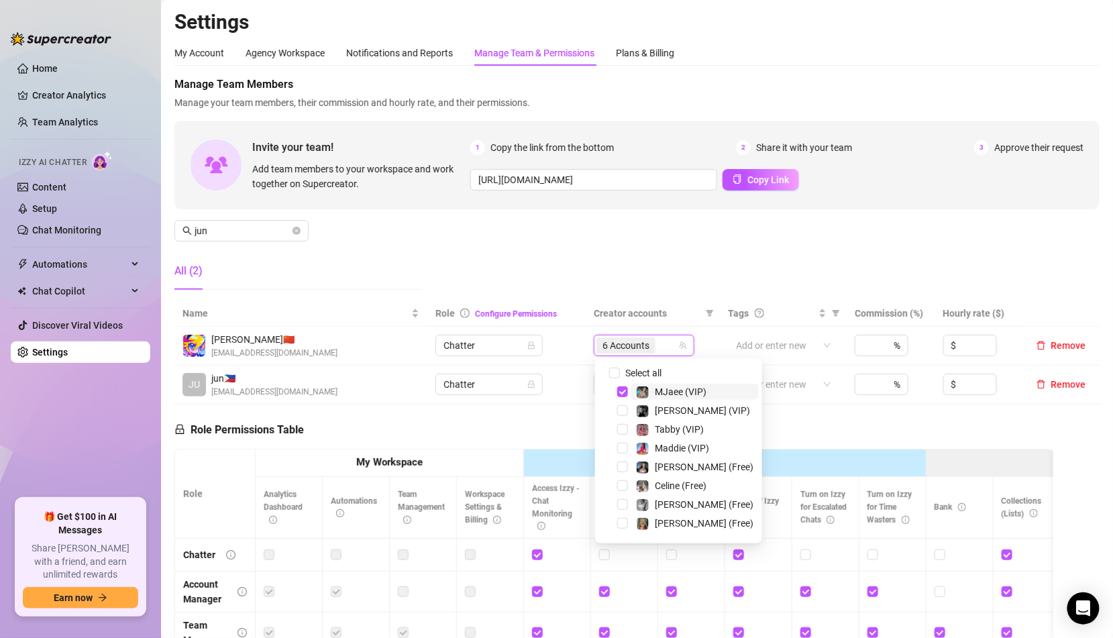
click at [631, 359] on div "126745026 Select all MJaee (VIP) Kennedy (VIP) Tabby (VIP) Maddie (VIP) Maddie …" at bounding box center [678, 450] width 167 height 185
click at [629, 371] on span "Select all" at bounding box center [643, 373] width 47 height 15
click at [620, 371] on input "Select all" at bounding box center [614, 373] width 11 height 11
click at [629, 371] on span "Select all" at bounding box center [643, 373] width 47 height 15
click at [620, 371] on input "Select all" at bounding box center [614, 373] width 11 height 11
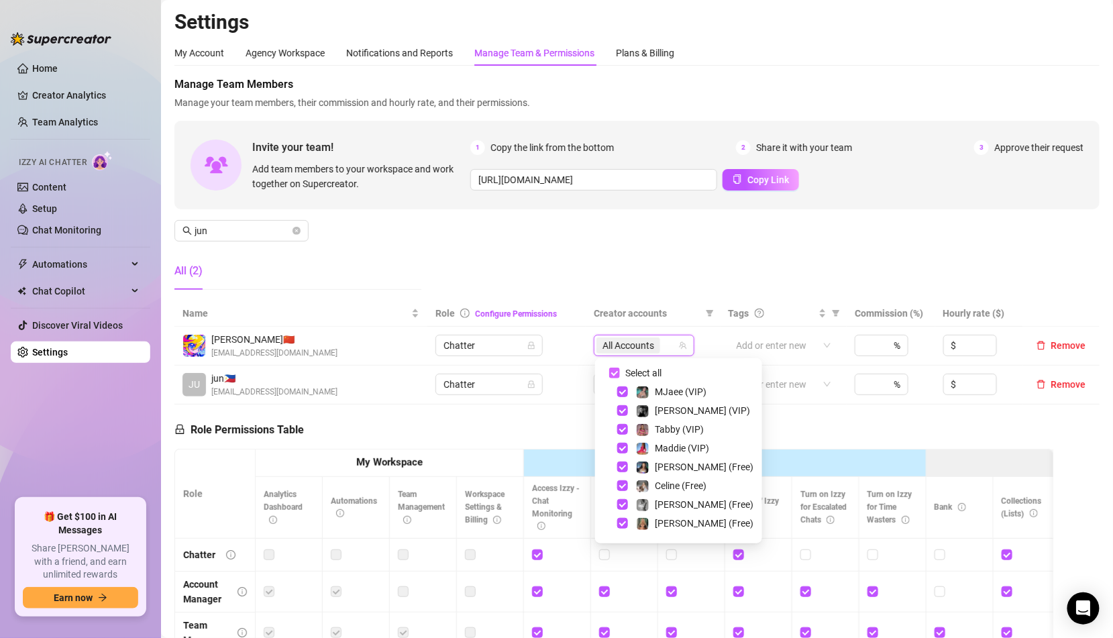
checkbox input "false"
click at [649, 340] on div at bounding box center [636, 345] width 81 height 19
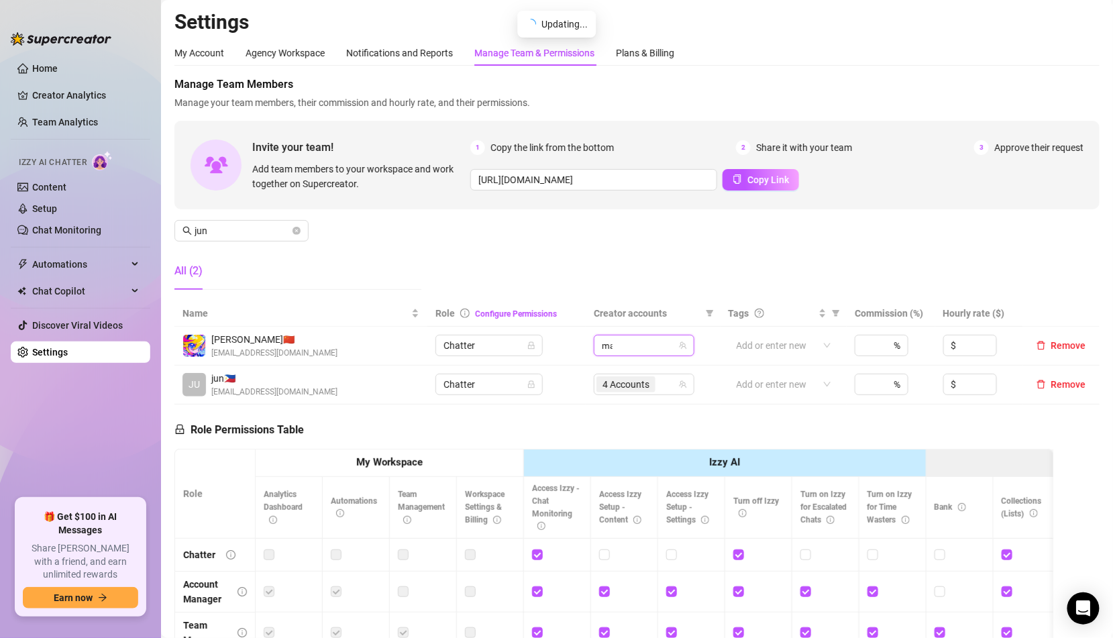
type input "mad"
click at [653, 374] on div "Maddie (VIP)" at bounding box center [673, 373] width 74 height 16
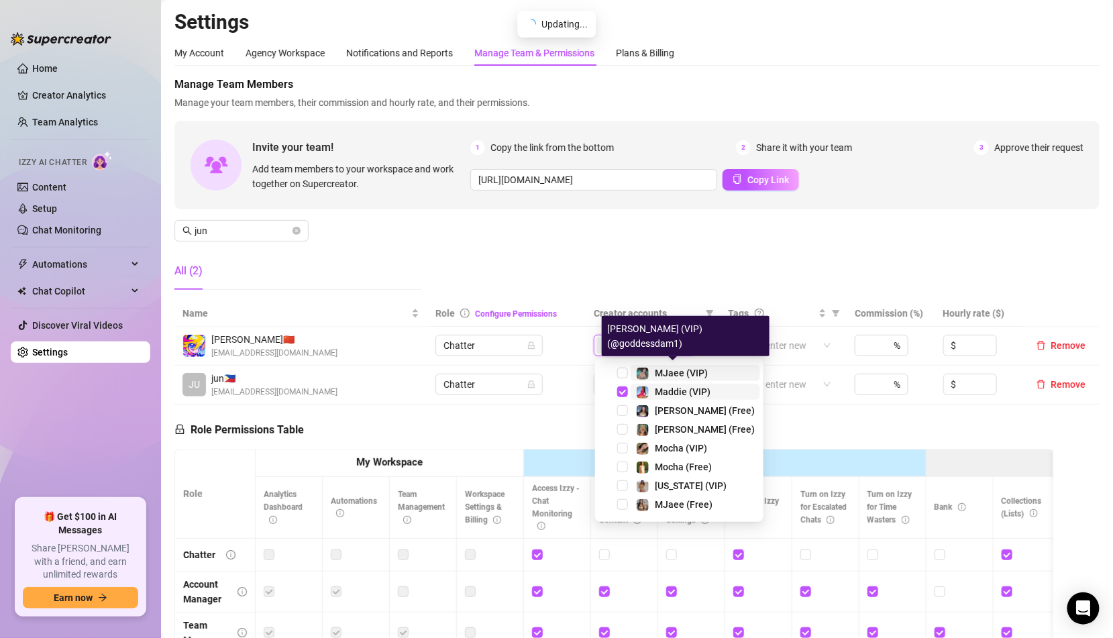
type input "mad"
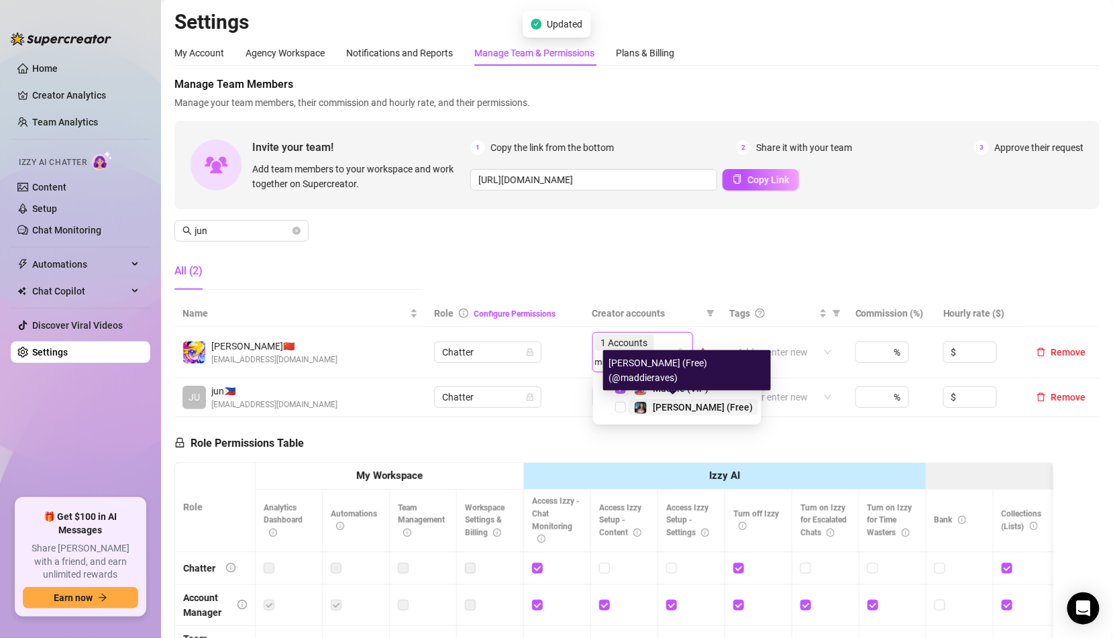
click at [653, 409] on span "[PERSON_NAME] (Free)" at bounding box center [703, 407] width 100 height 11
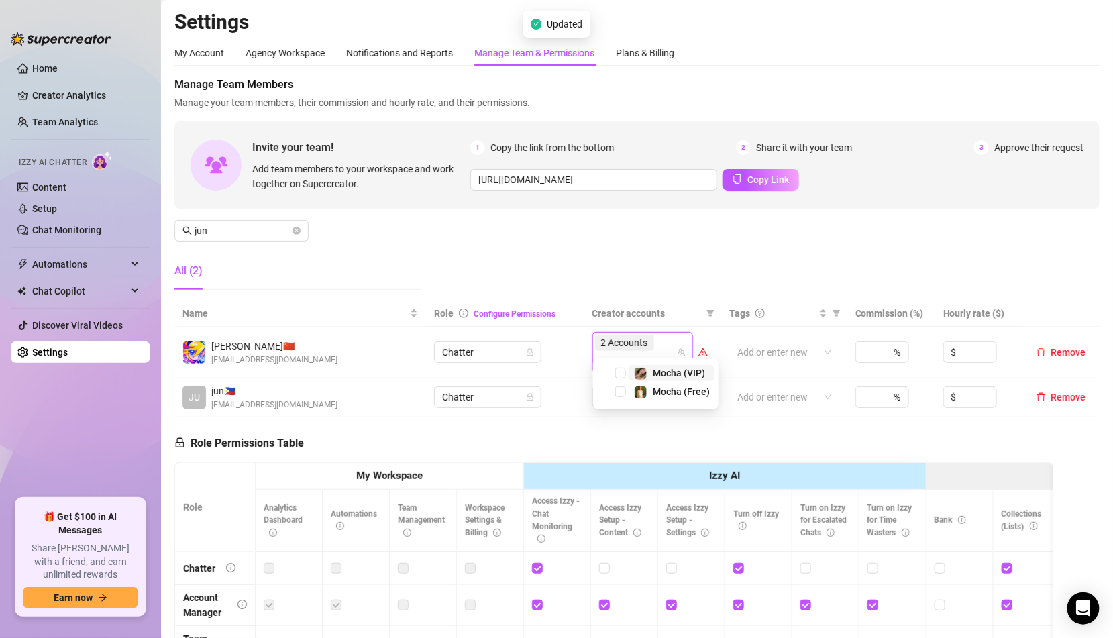
type input "moc"
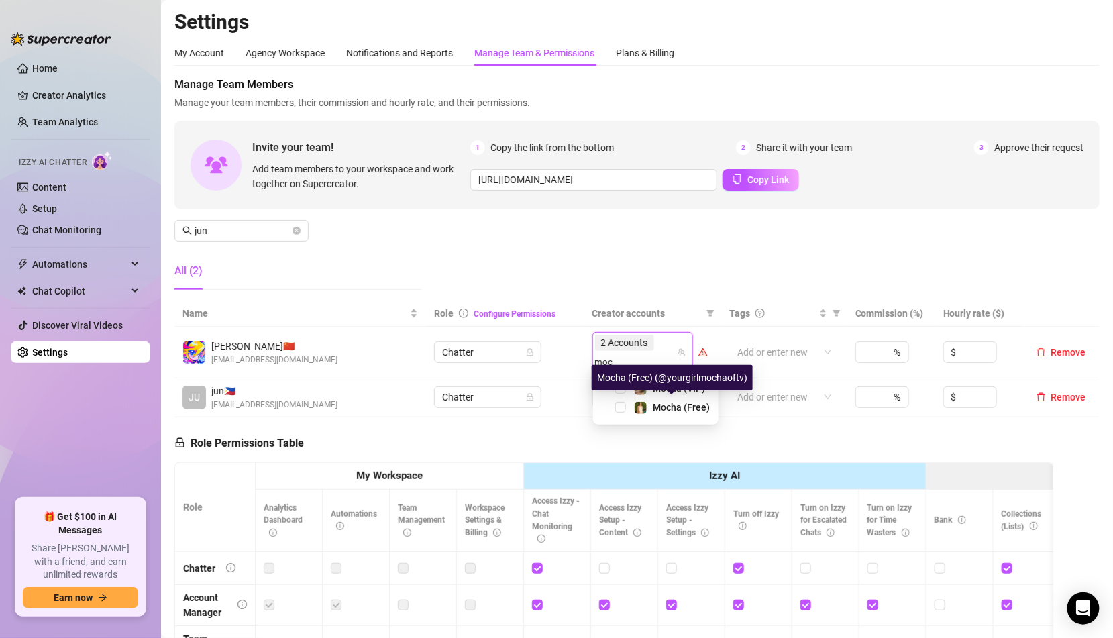
click at [647, 386] on div "Mocha (Free) (@yourgirlmochaoftv)" at bounding box center [672, 377] width 161 height 25
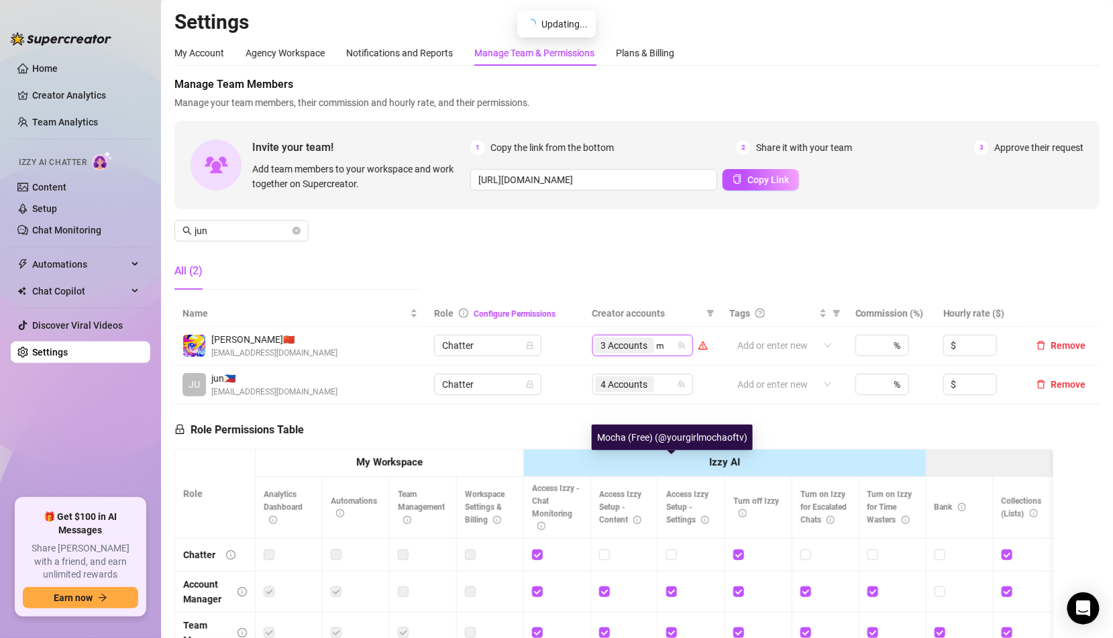
type input "mo"
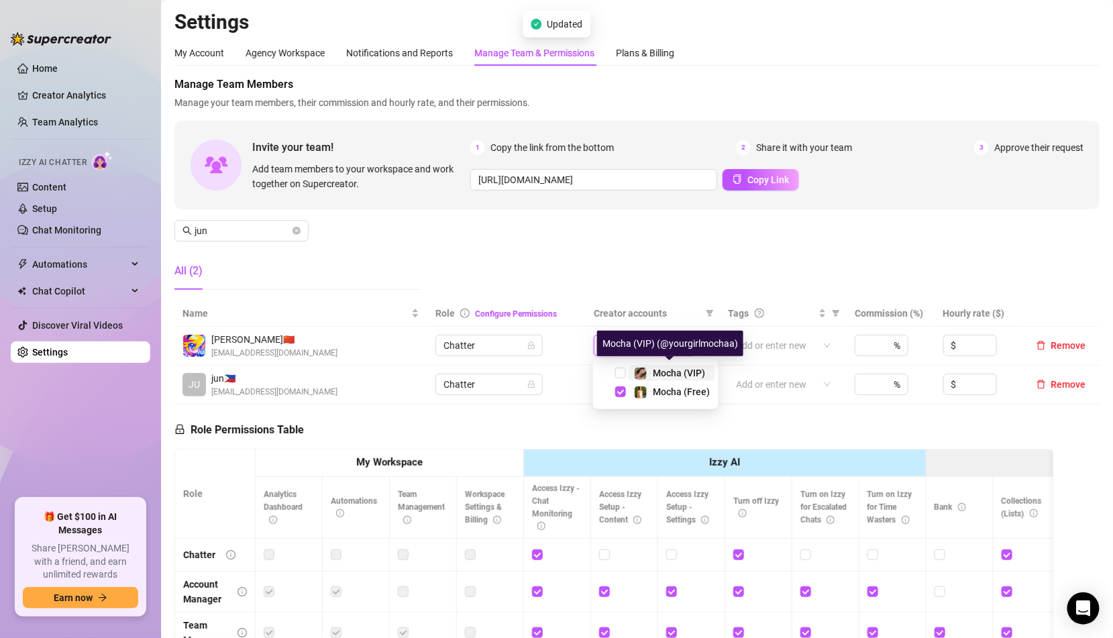
click at [662, 375] on span "Mocha (VIP)" at bounding box center [679, 373] width 52 height 11
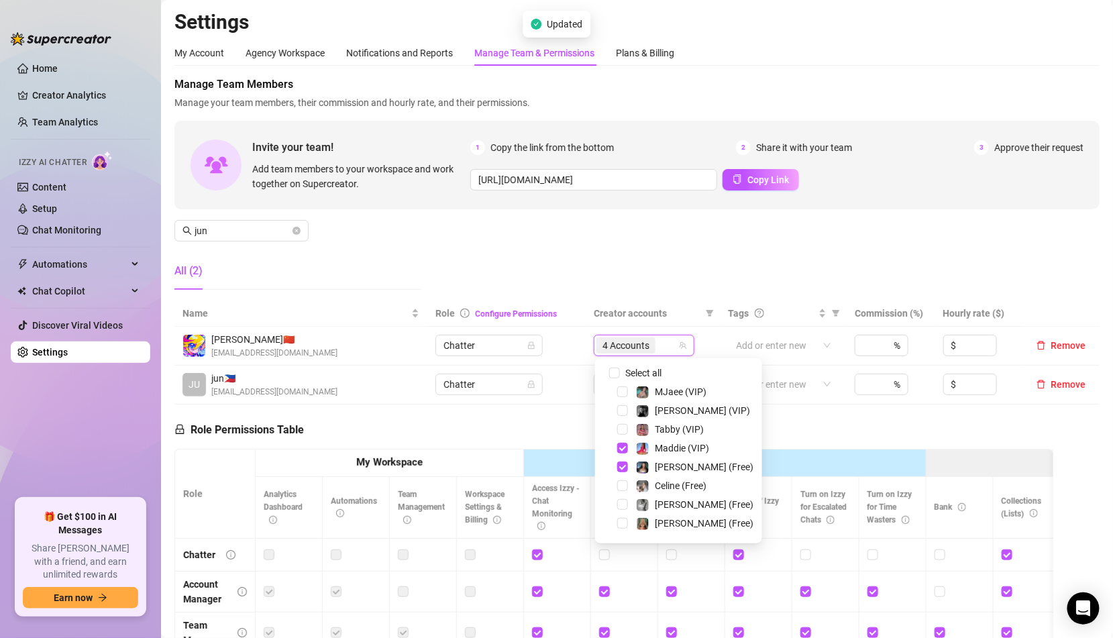
click at [554, 401] on td "Chatter" at bounding box center [506, 385] width 158 height 39
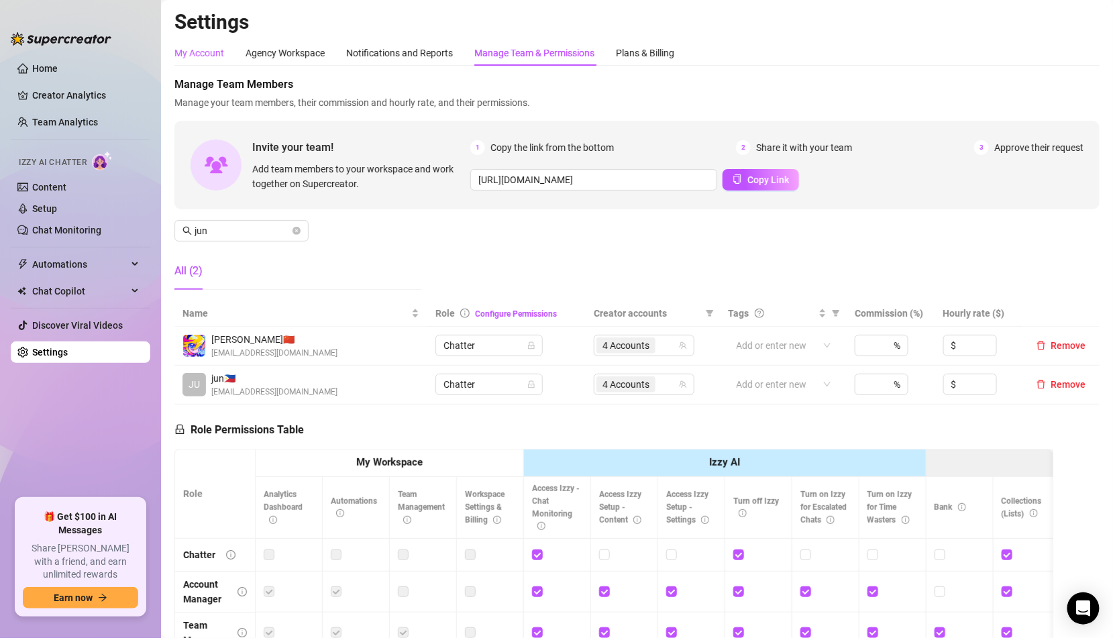
click at [221, 46] on div "My Account" at bounding box center [199, 53] width 50 height 15
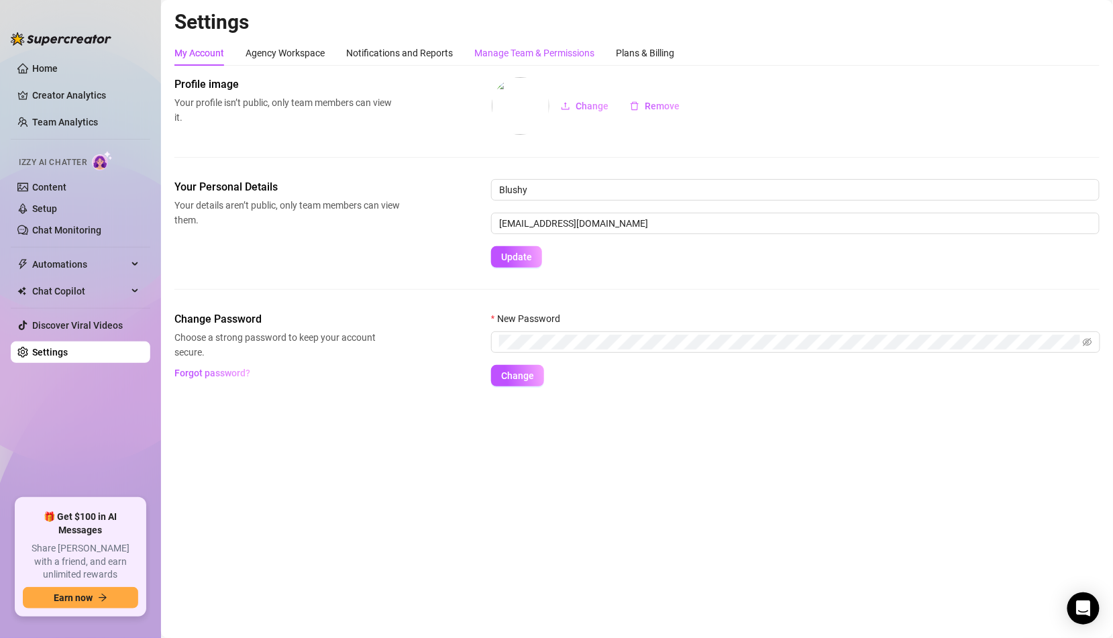
click at [556, 58] on div "Manage Team & Permissions" at bounding box center [534, 53] width 120 height 15
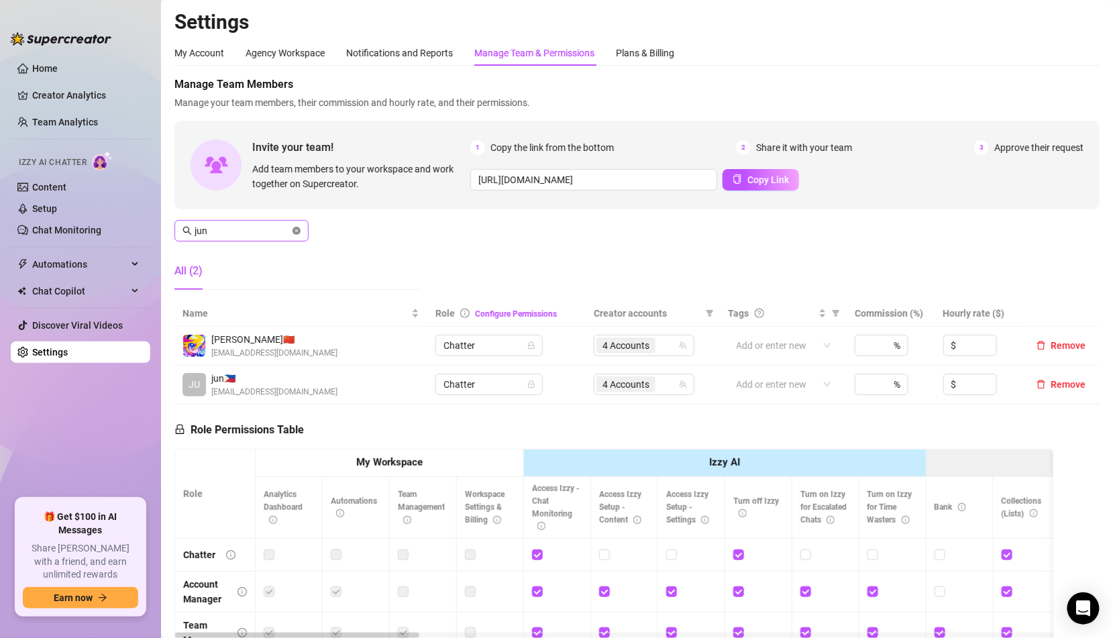
click at [299, 229] on icon "close-circle" at bounding box center [297, 231] width 8 height 8
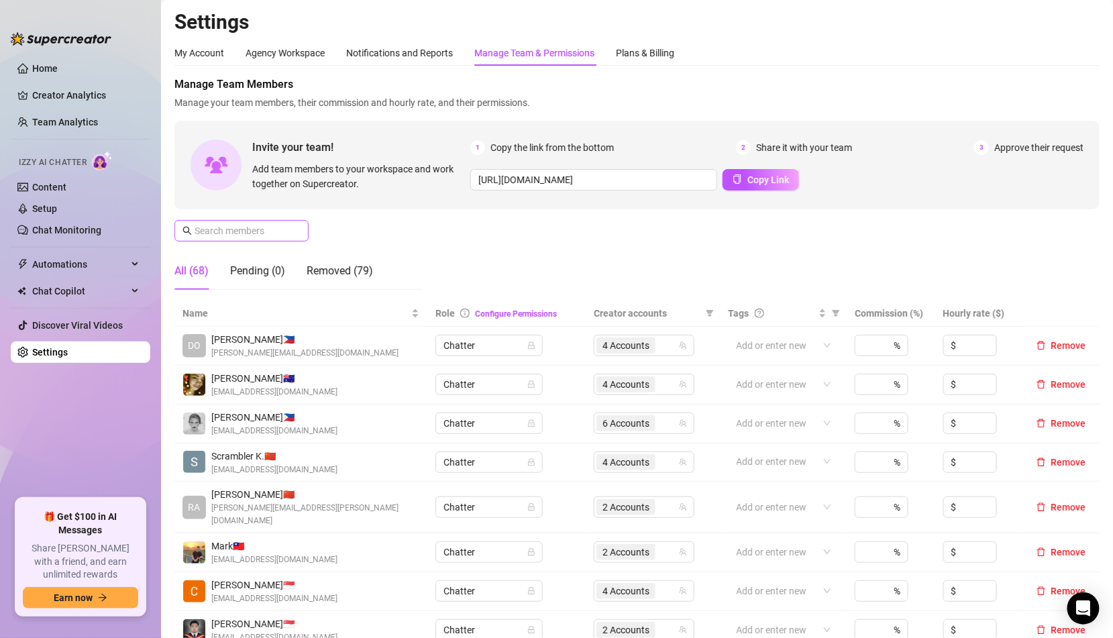
click at [251, 239] on span at bounding box center [241, 230] width 134 height 21
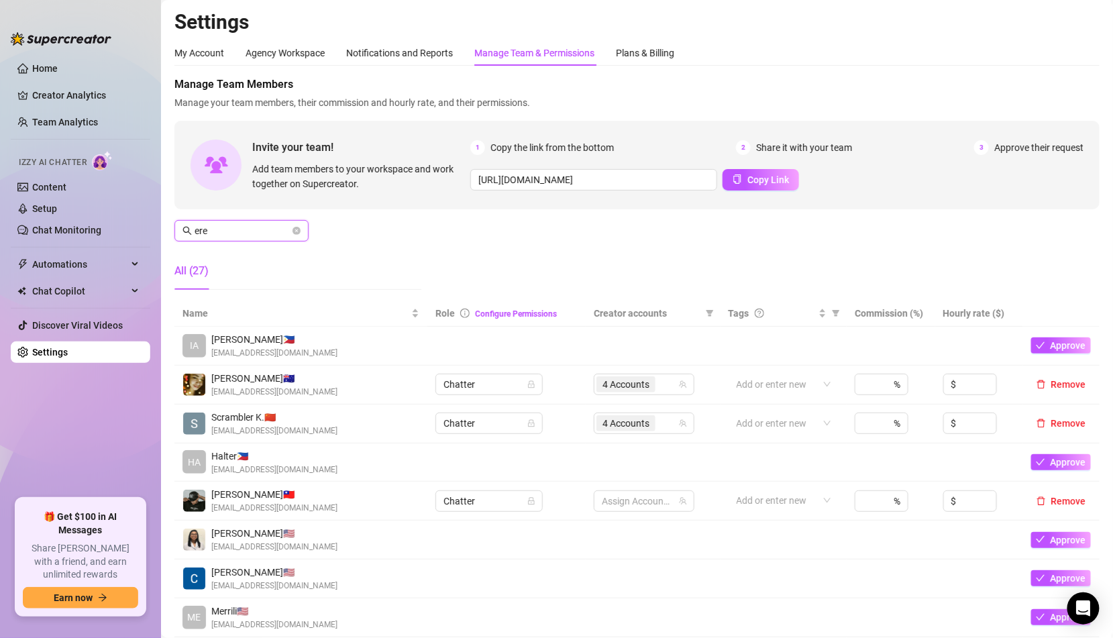
type input "erem"
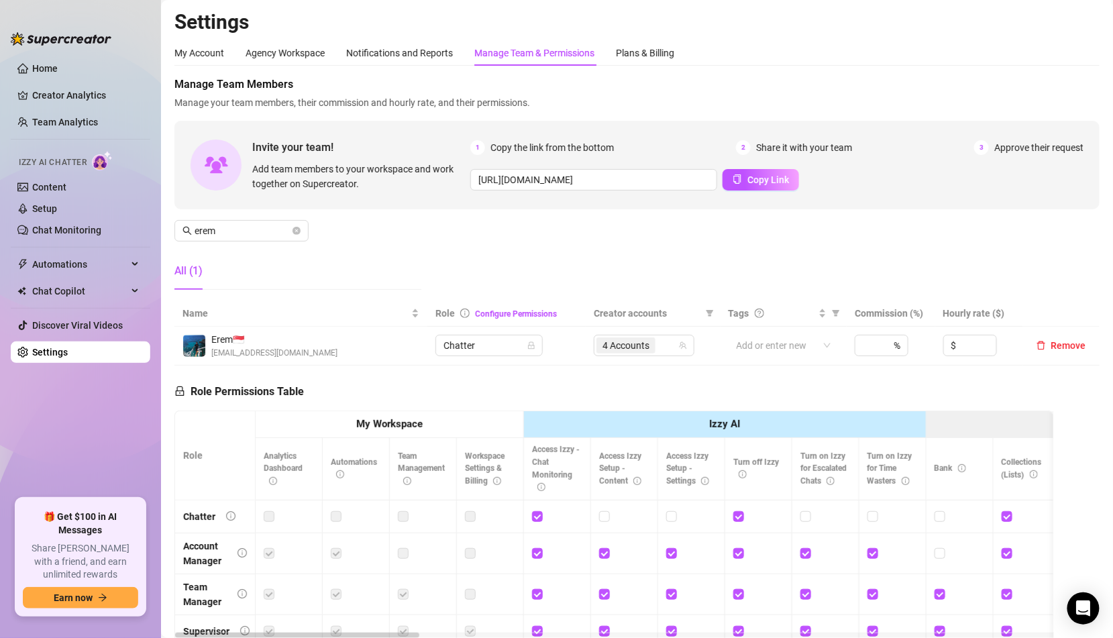
drag, startPoint x: 77, startPoint y: 123, endPoint x: 162, endPoint y: 138, distance: 85.7
click at [77, 123] on link "Team Analytics" at bounding box center [65, 122] width 66 height 11
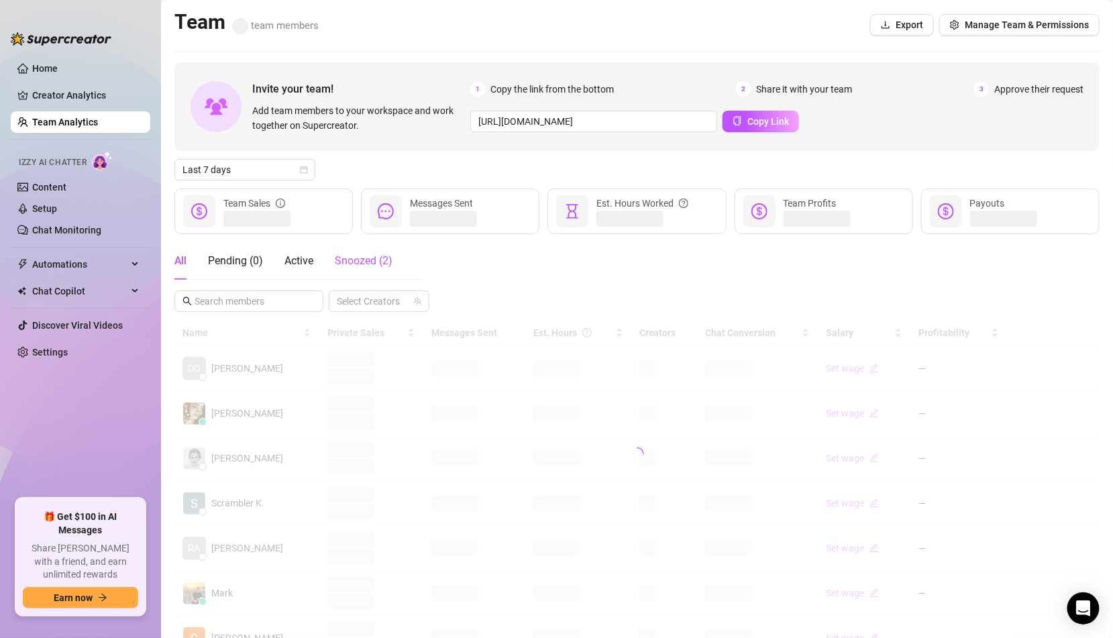
click at [376, 255] on span "Snoozed ( 2 )" at bounding box center [364, 260] width 58 height 13
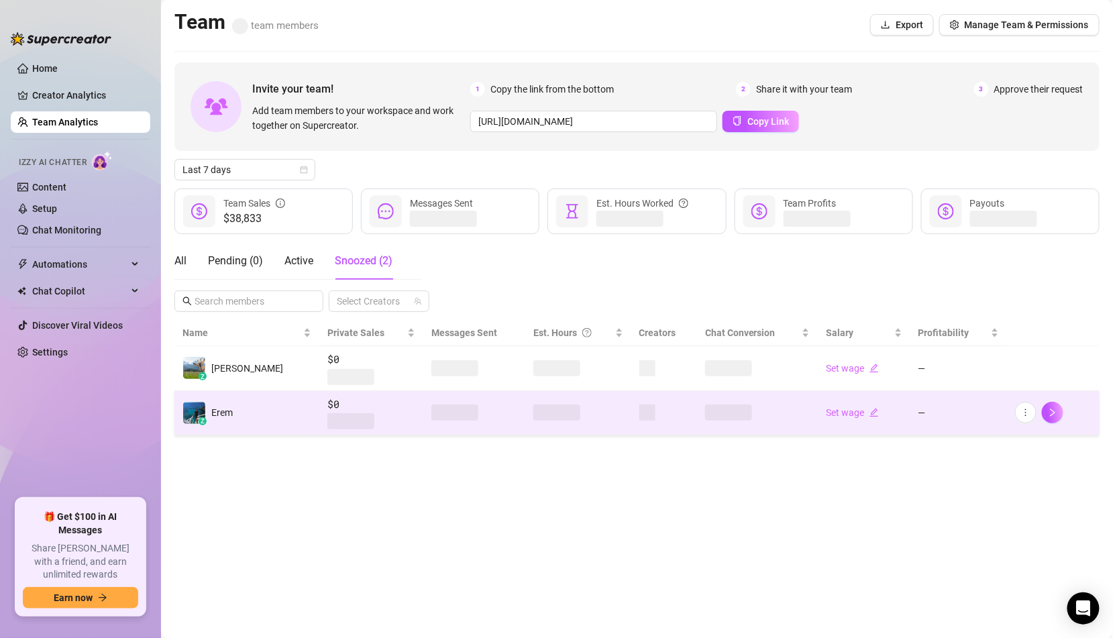
click at [232, 429] on td "z Erem" at bounding box center [246, 413] width 145 height 45
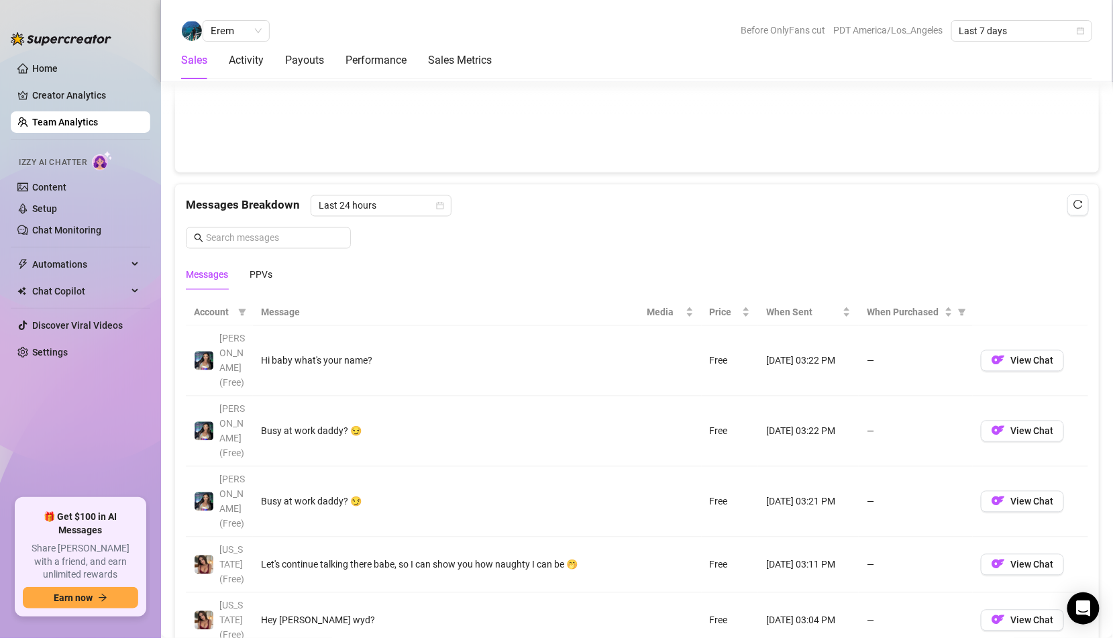
scroll to position [806, 0]
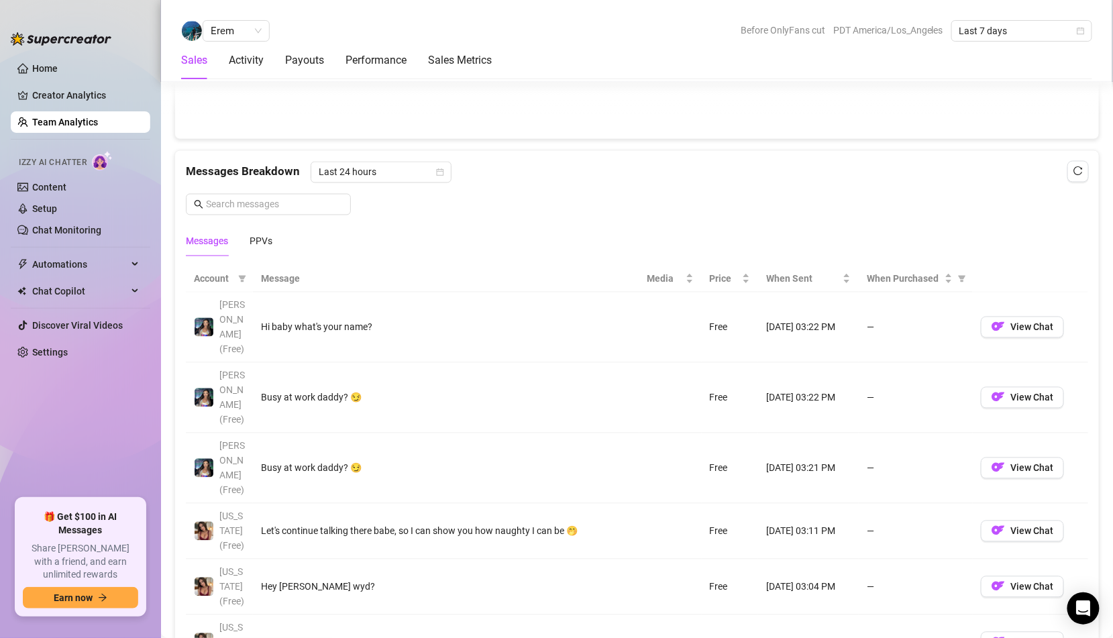
click at [660, 306] on tr "Maddie (Free) Hi baby what's your name? Free Sep 27, 03:22 PM — View Chat" at bounding box center [637, 328] width 902 height 70
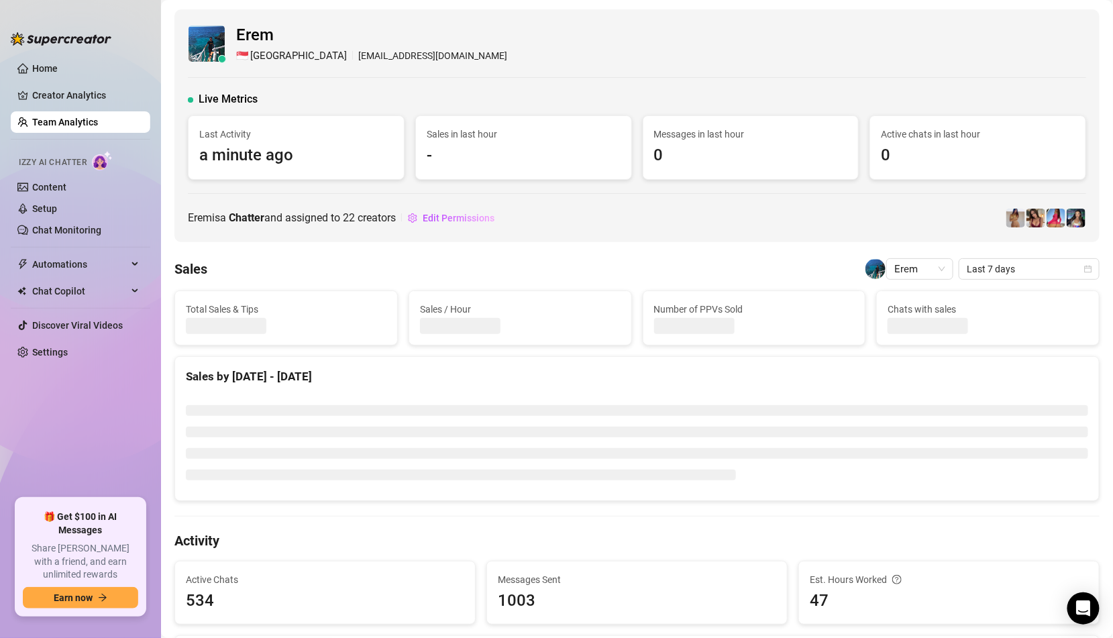
click at [82, 122] on link "Team Analytics" at bounding box center [65, 122] width 66 height 11
